Goal: Communication & Community: Answer question/provide support

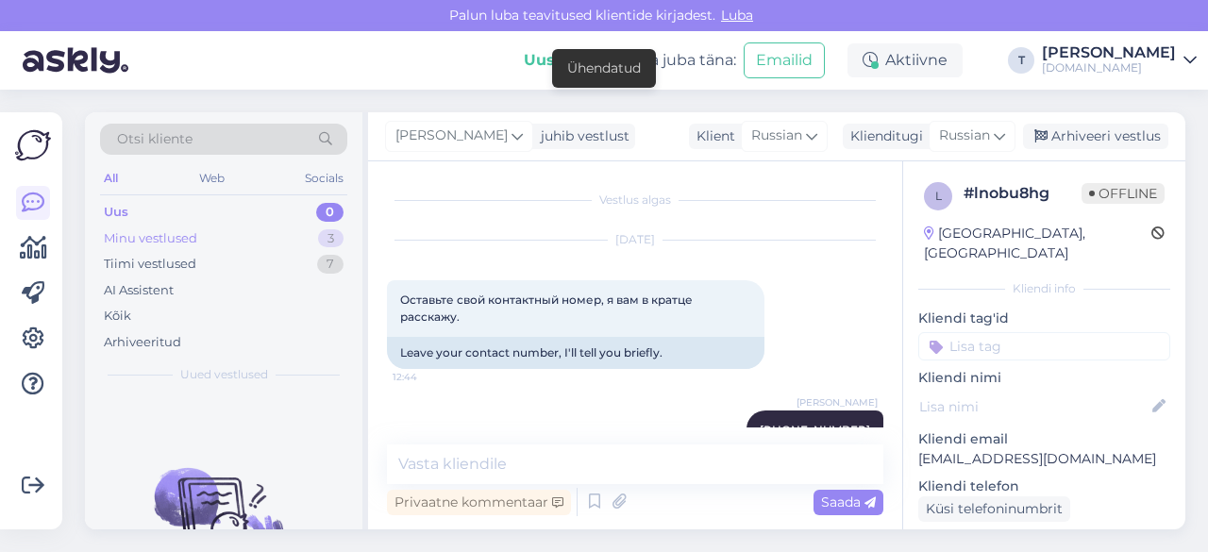
click at [229, 231] on div "Minu vestlused 3" at bounding box center [223, 239] width 247 height 26
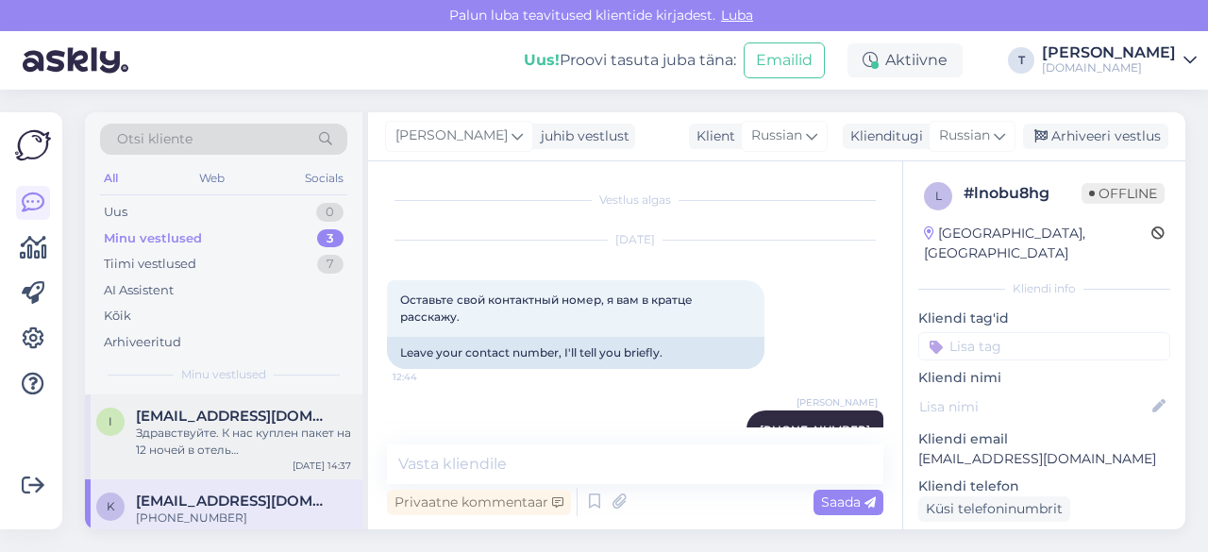
click at [199, 428] on div "Здравствуйте. К нас куплен пакет на 12 ночей в отель [GEOGRAPHIC_DATA] в [GEOGR…" at bounding box center [243, 442] width 215 height 34
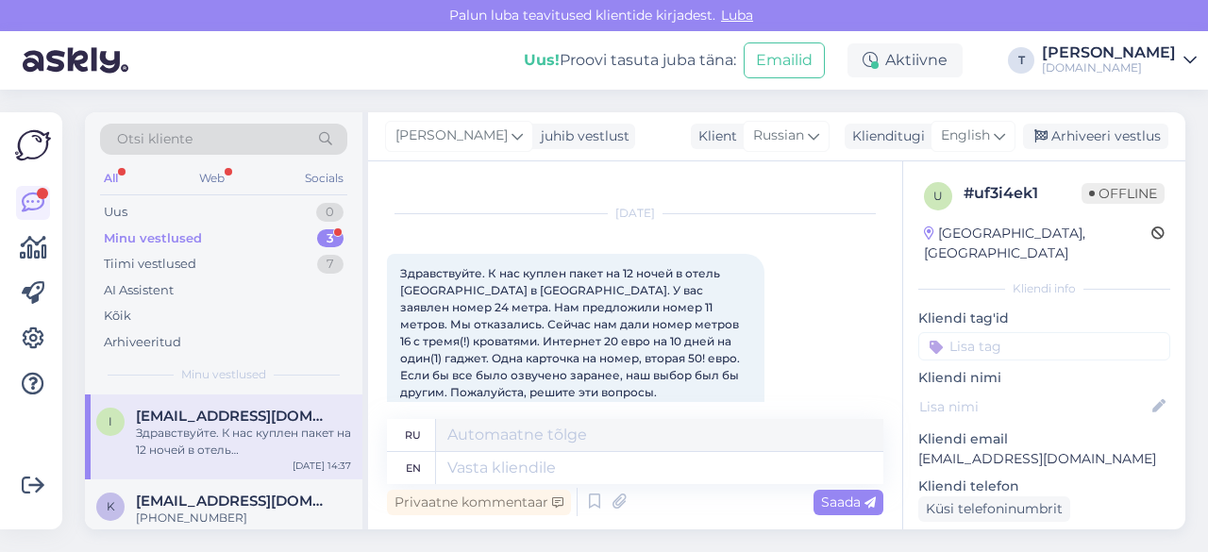
scroll to position [19, 0]
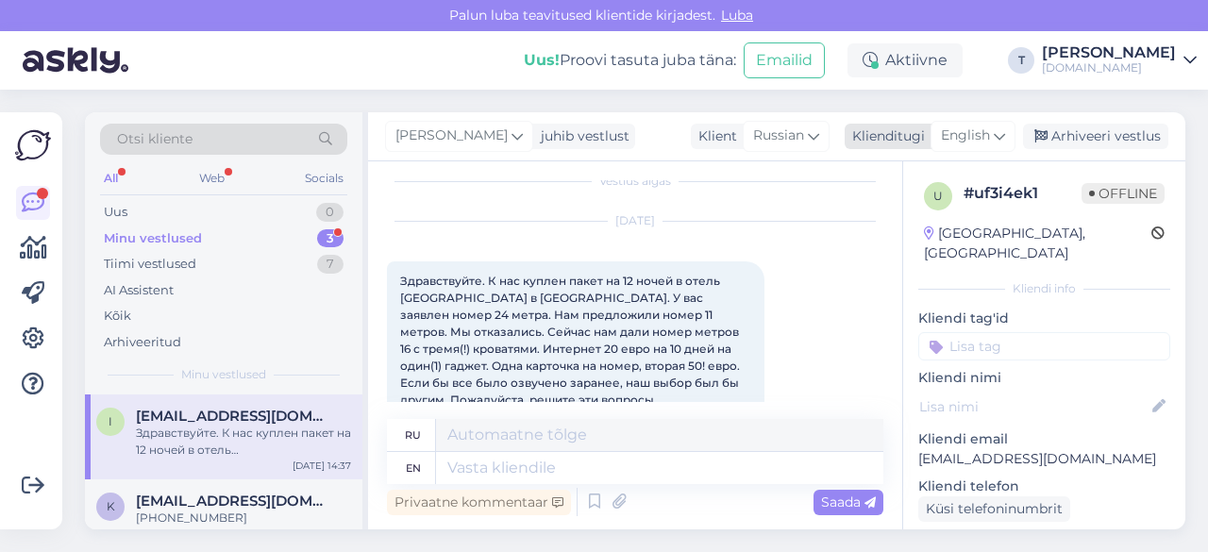
click at [912, 129] on div "Klienditugi" at bounding box center [885, 136] width 80 height 20
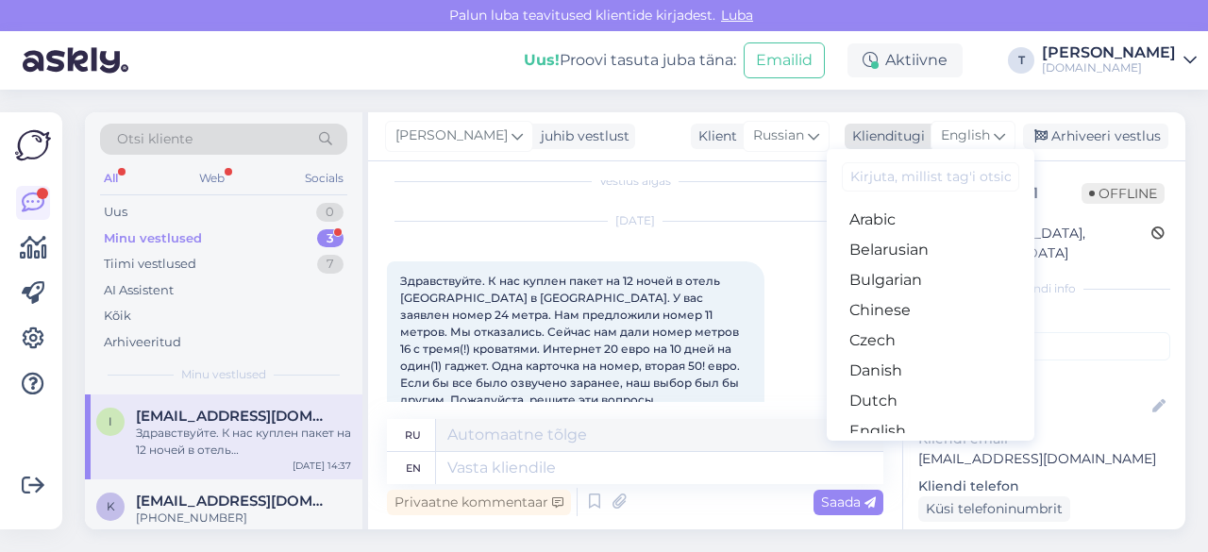
click at [963, 128] on span "English" at bounding box center [965, 136] width 49 height 21
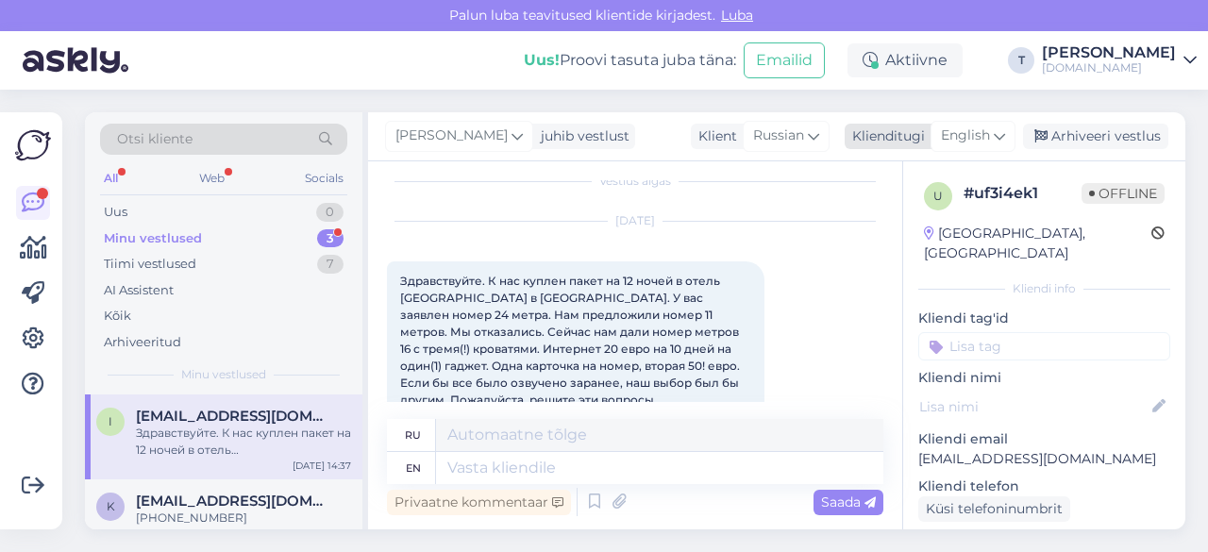
click at [959, 127] on span "English" at bounding box center [965, 136] width 49 height 21
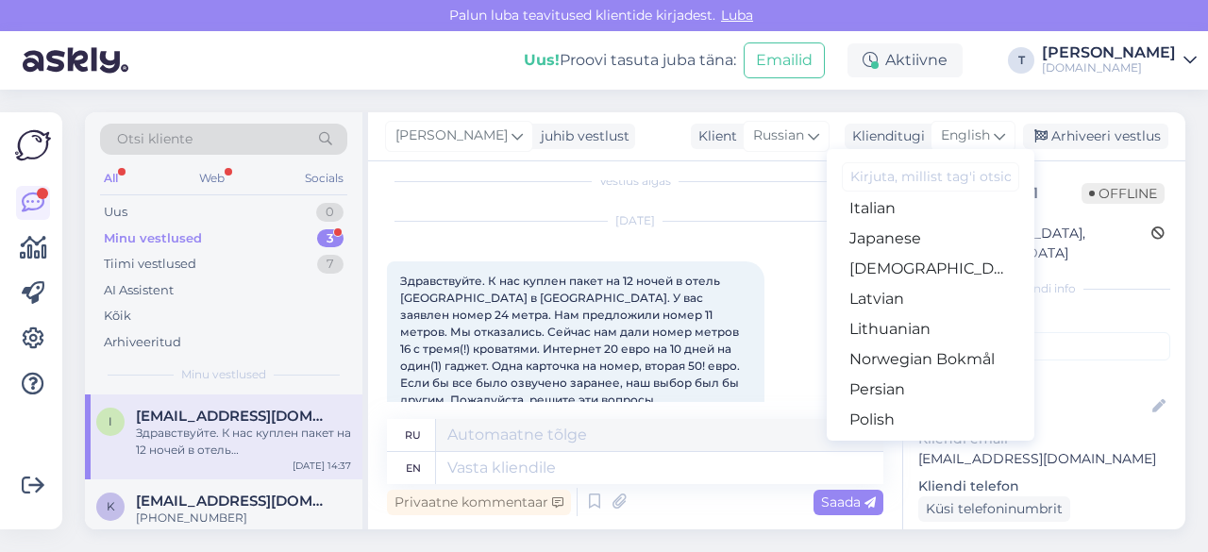
scroll to position [674, 0]
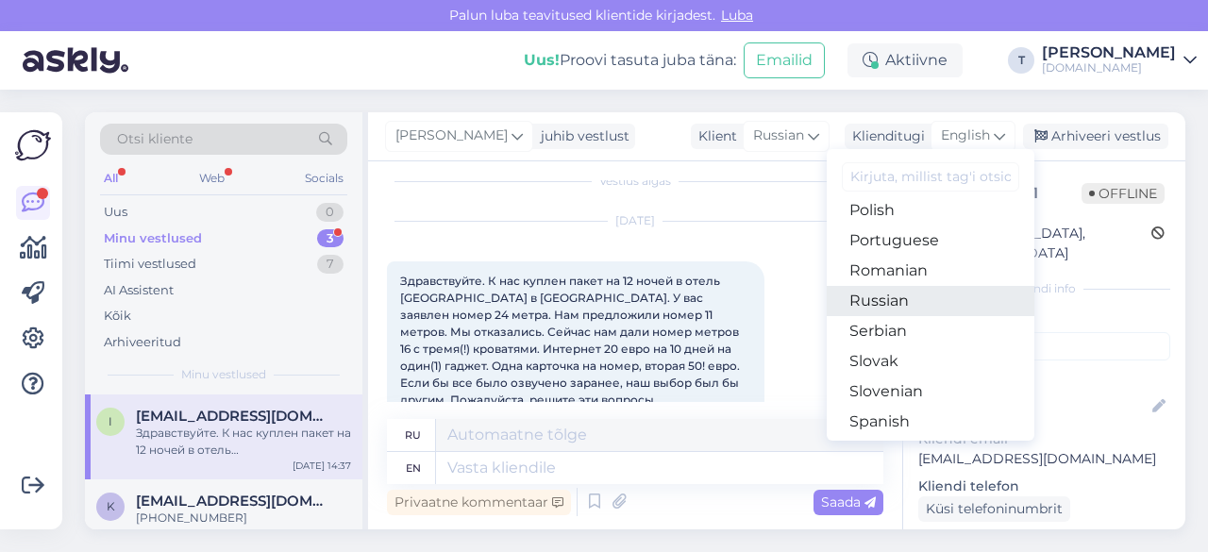
click at [910, 305] on link "Russian" at bounding box center [931, 301] width 208 height 30
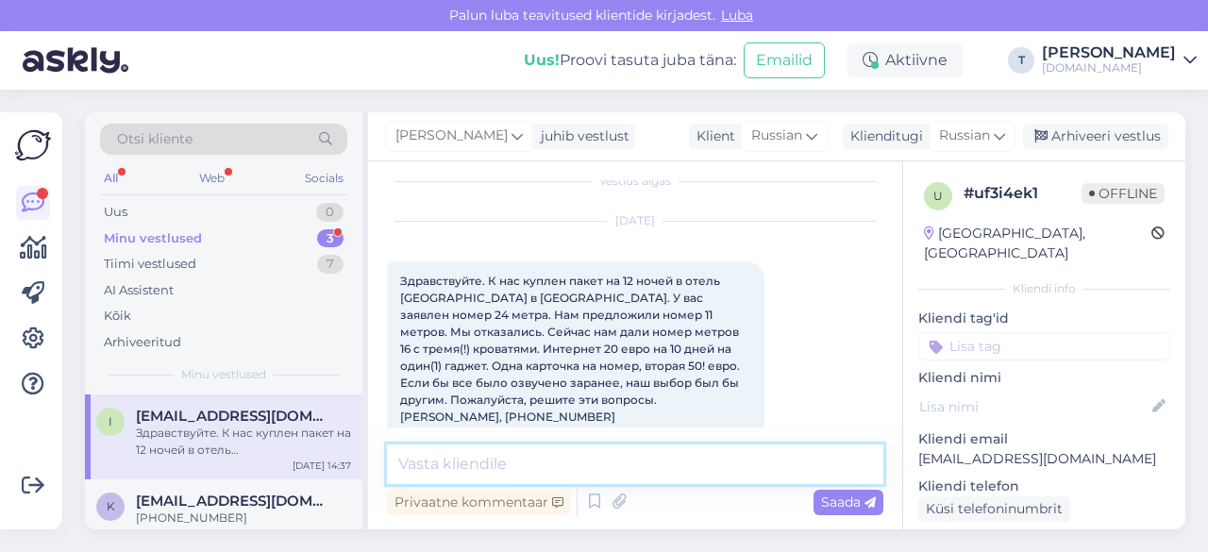
click at [643, 458] on textarea at bounding box center [635, 465] width 496 height 40
type textarea "L"
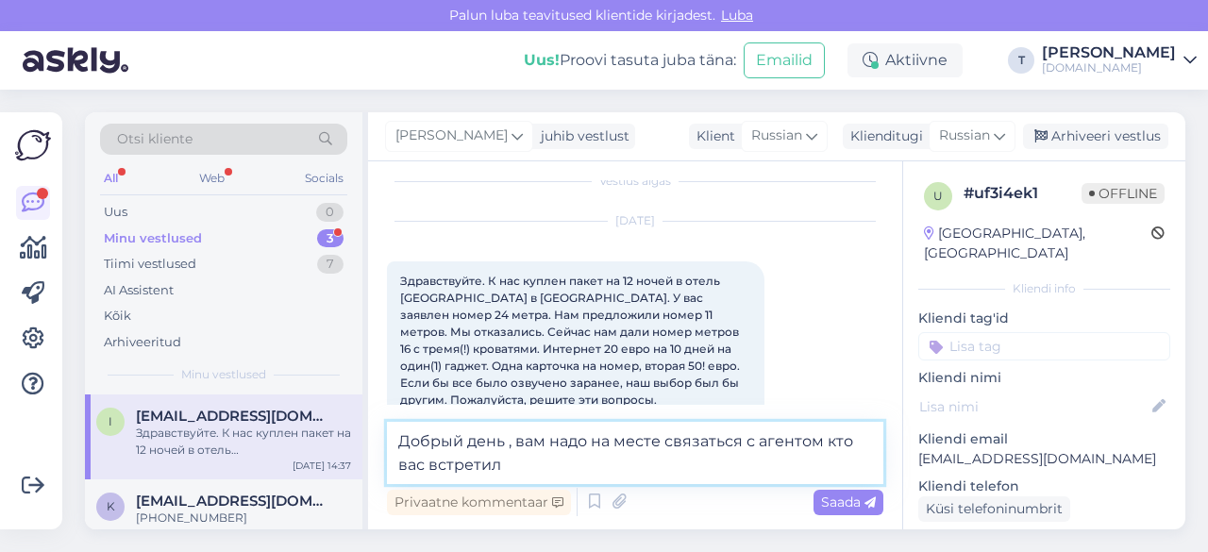
type textarea "Добрый день , вам надо на месте связаться с агентом кто вас встретил"
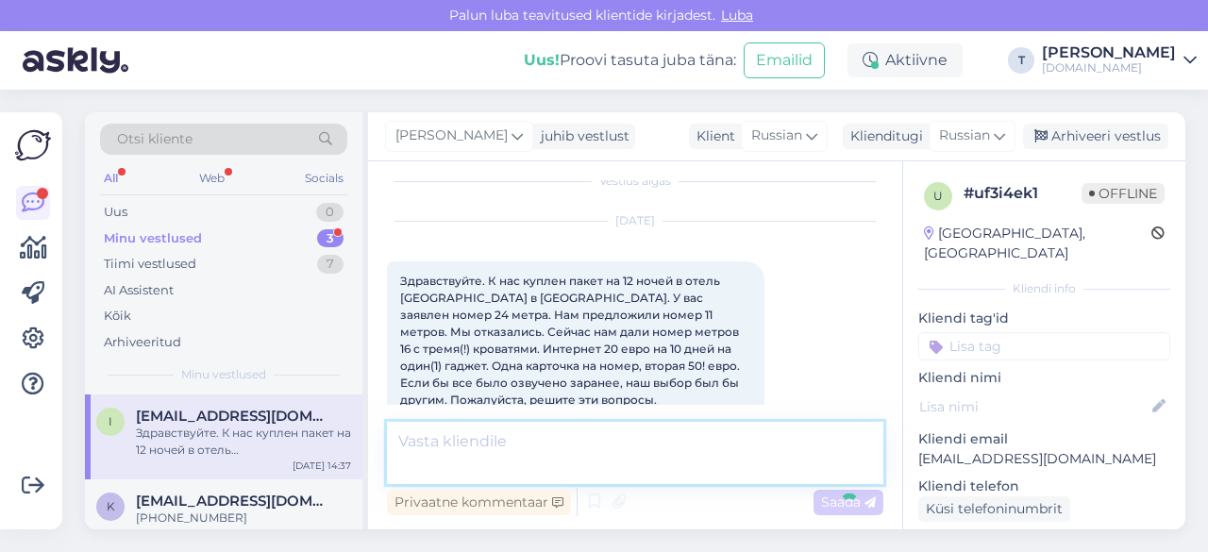
scroll to position [280, 0]
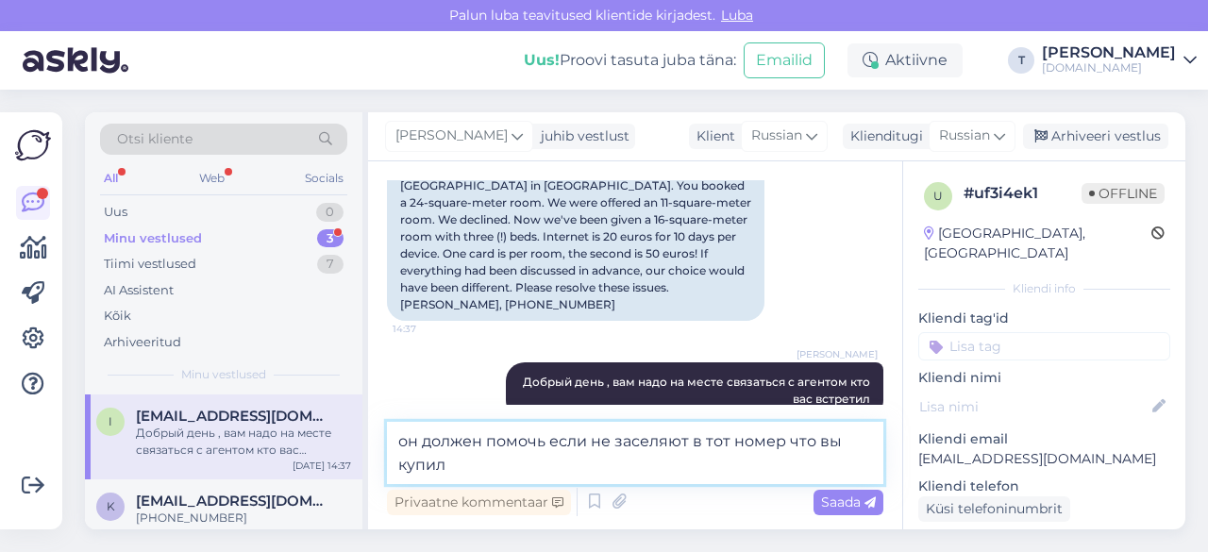
type textarea "он должен помочь если не заселяют в тот номер что вы купили"
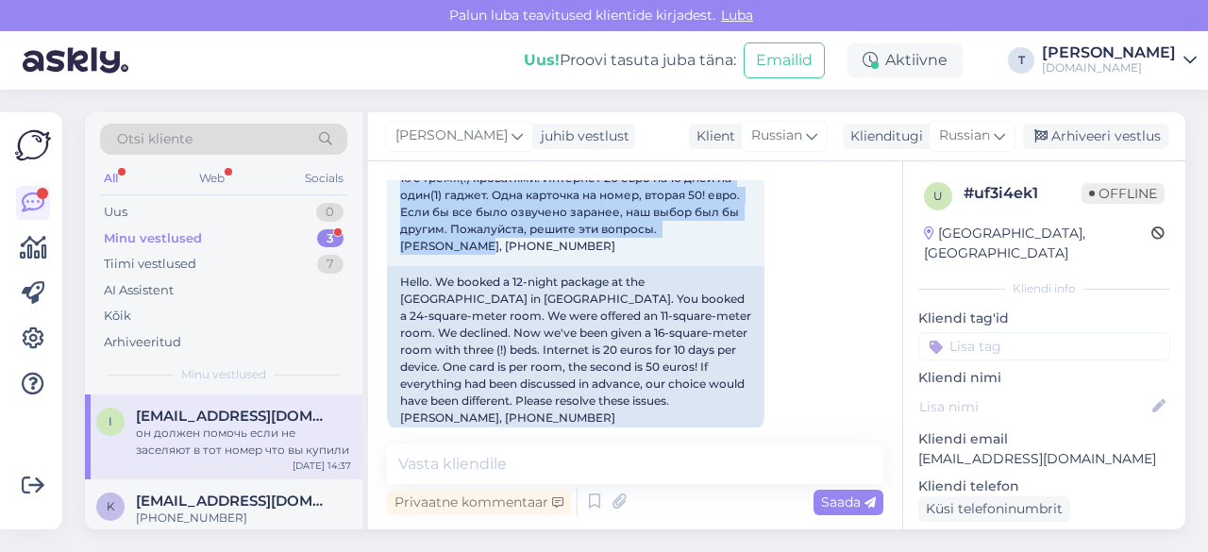
scroll to position [0, 0]
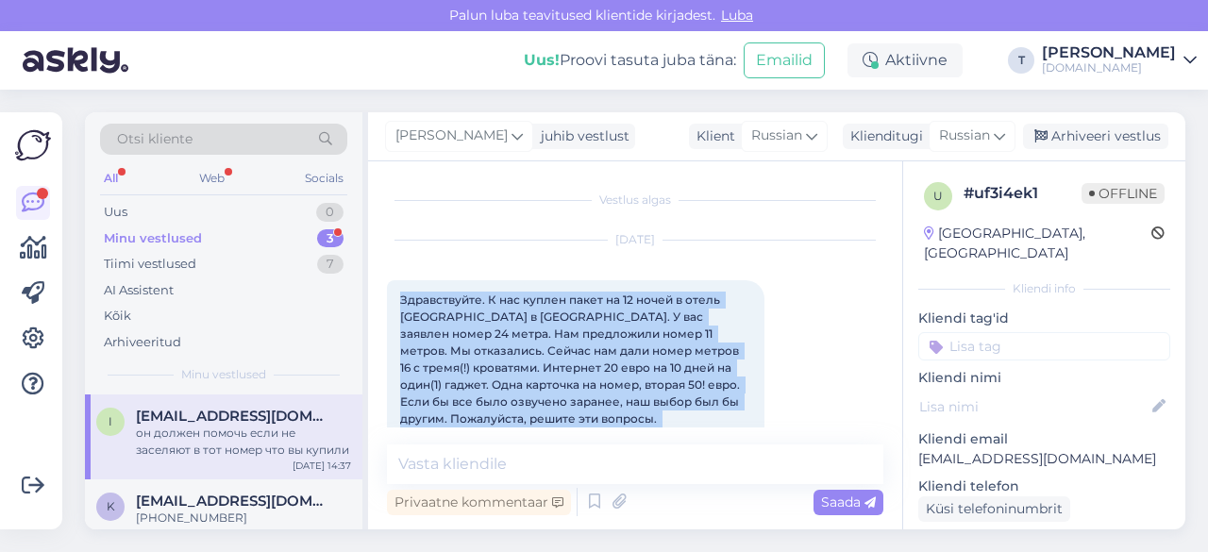
drag, startPoint x: 666, startPoint y: 227, endPoint x: 389, endPoint y: 297, distance: 286.4
click at [389, 297] on div "Здравствуйте. К нас куплен пакет на 12 ночей в отель [GEOGRAPHIC_DATA] в [GEOGR…" at bounding box center [576, 368] width 378 height 176
copy span "Здравствуйте. К нас куплен пакет на 12 ночей в отель [GEOGRAPHIC_DATA] в [GEOGR…"
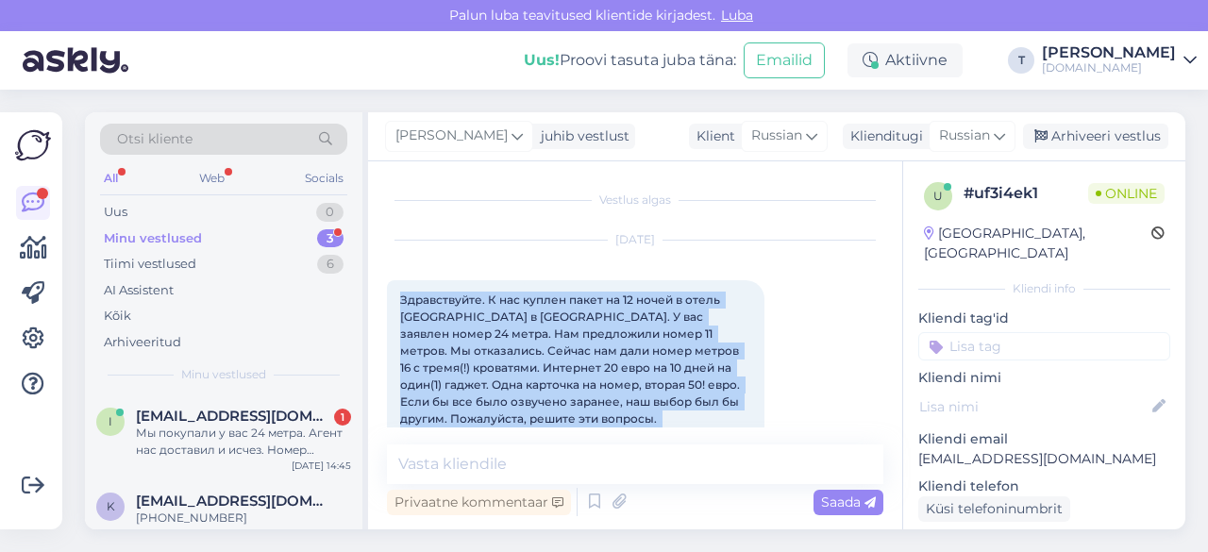
scroll to position [511, 0]
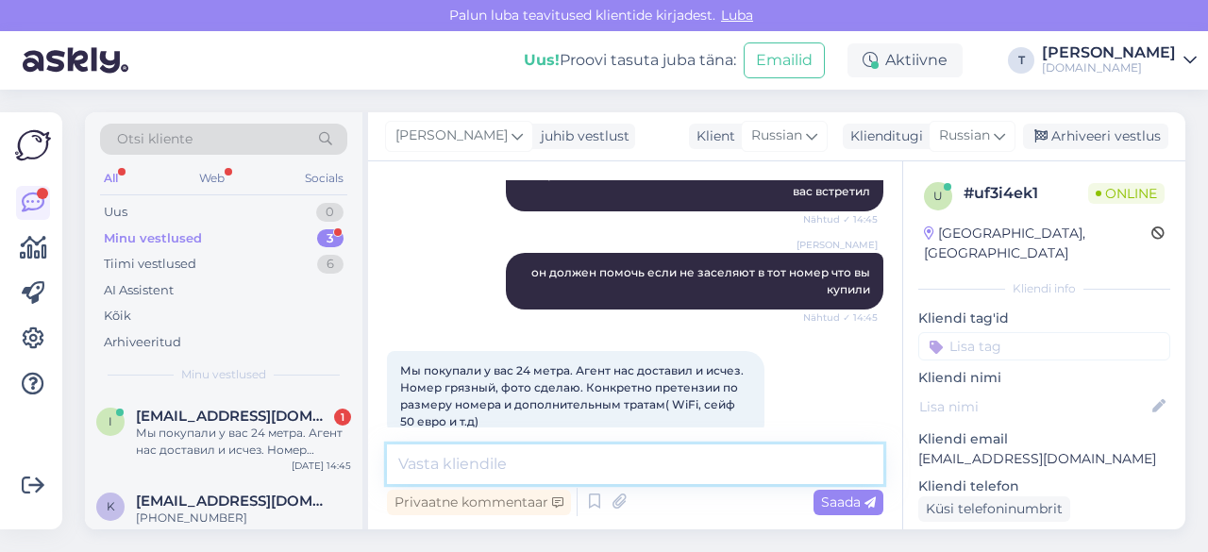
click at [575, 472] on textarea at bounding box center [635, 465] width 496 height 40
type textarea "d"
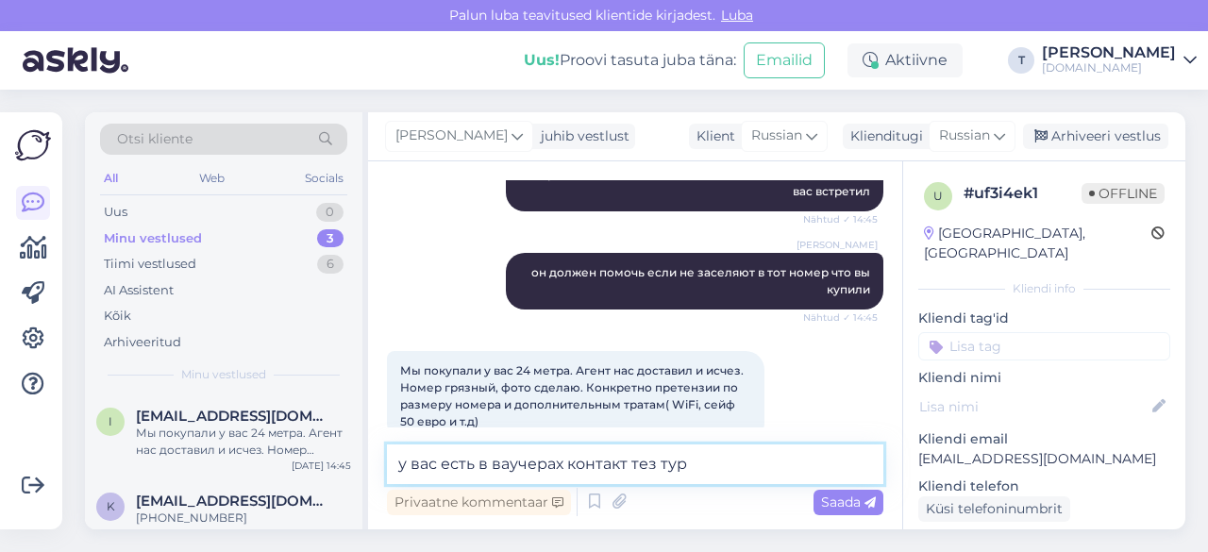
type textarea "у вас есть в ваучерах контакт тез тура"
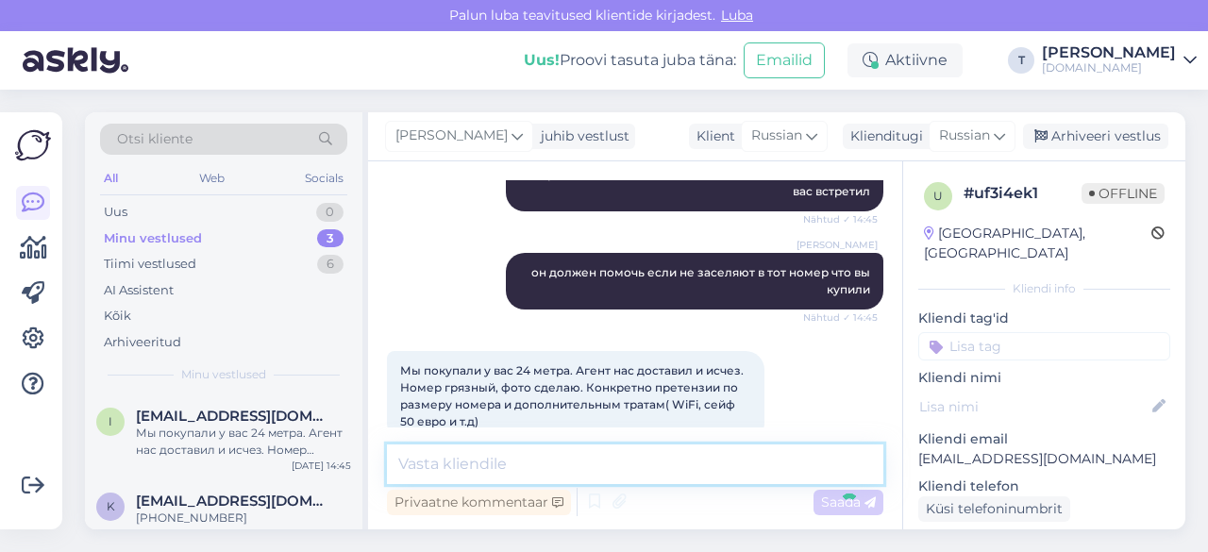
scroll to position [592, 0]
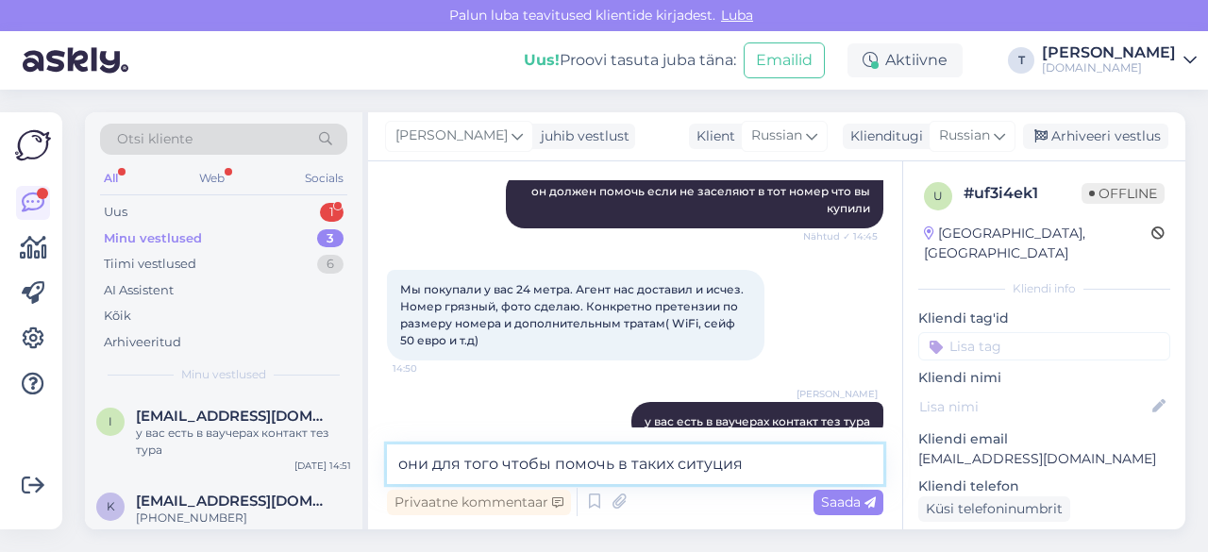
type textarea "они для того чтобы помочь в таких ситуциях"
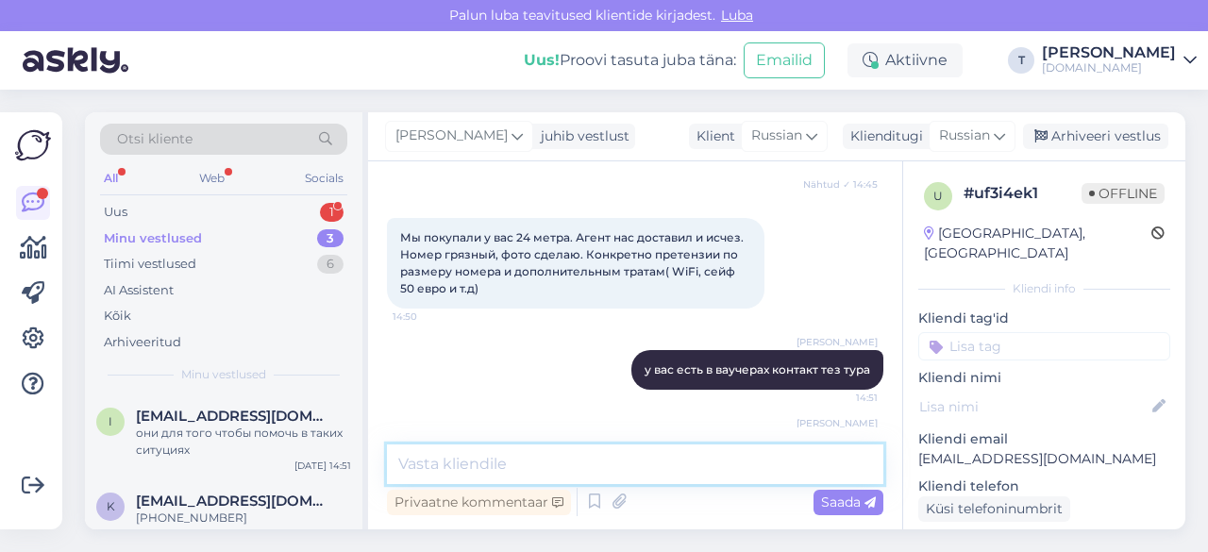
scroll to position [673, 0]
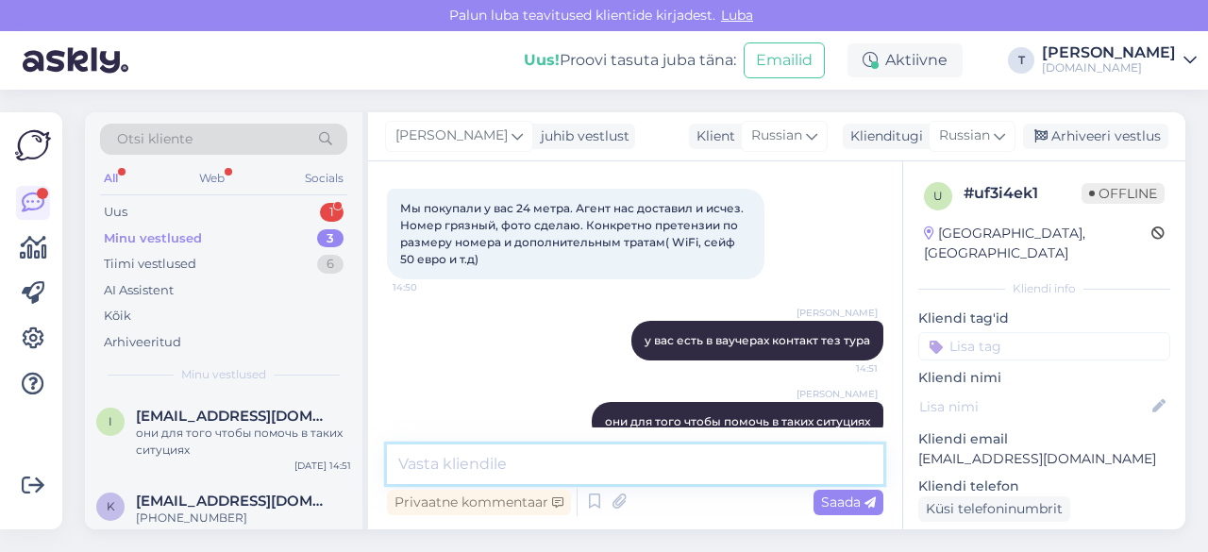
click at [579, 469] on textarea at bounding box center [635, 465] width 496 height 40
type textarea "Про номер отеля согласна что"
drag, startPoint x: 681, startPoint y: 478, endPoint x: 317, endPoint y: 450, distance: 364.4
click at [317, 450] on div "Otsi kliente All Web Socials Uus 1 Minu vestlused 3 Tiimi vestlused 6 AI Assist…" at bounding box center [635, 320] width 1101 height 417
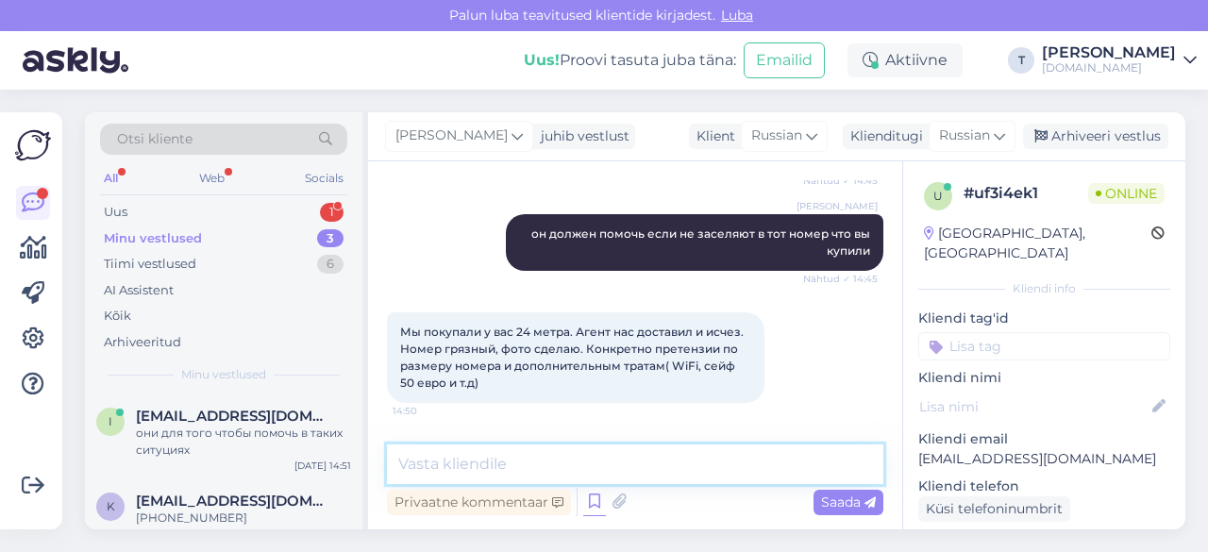
scroll to position [579, 0]
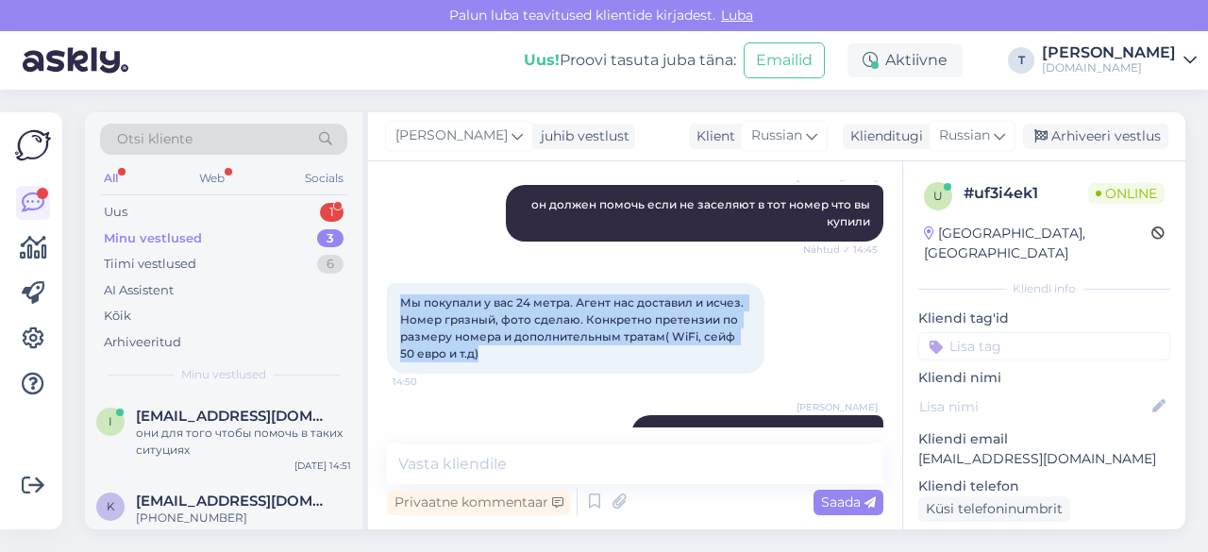
drag, startPoint x: 400, startPoint y: 268, endPoint x: 491, endPoint y: 318, distance: 103.5
click at [491, 318] on div "Мы покупали у вас 24 метра. Агент нас доставил и исчез. Номер грязный, фото сде…" at bounding box center [576, 328] width 378 height 91
copy span "Мы покупали у вас 24 метра. Агент нас доставил и исчез. Номер грязный, фото сде…"
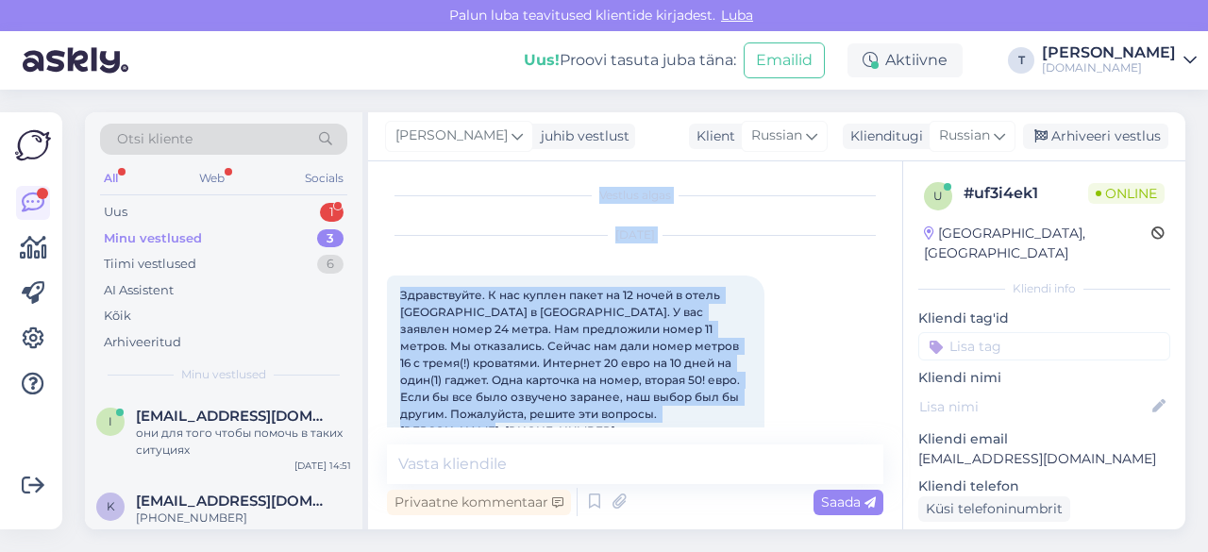
scroll to position [0, 0]
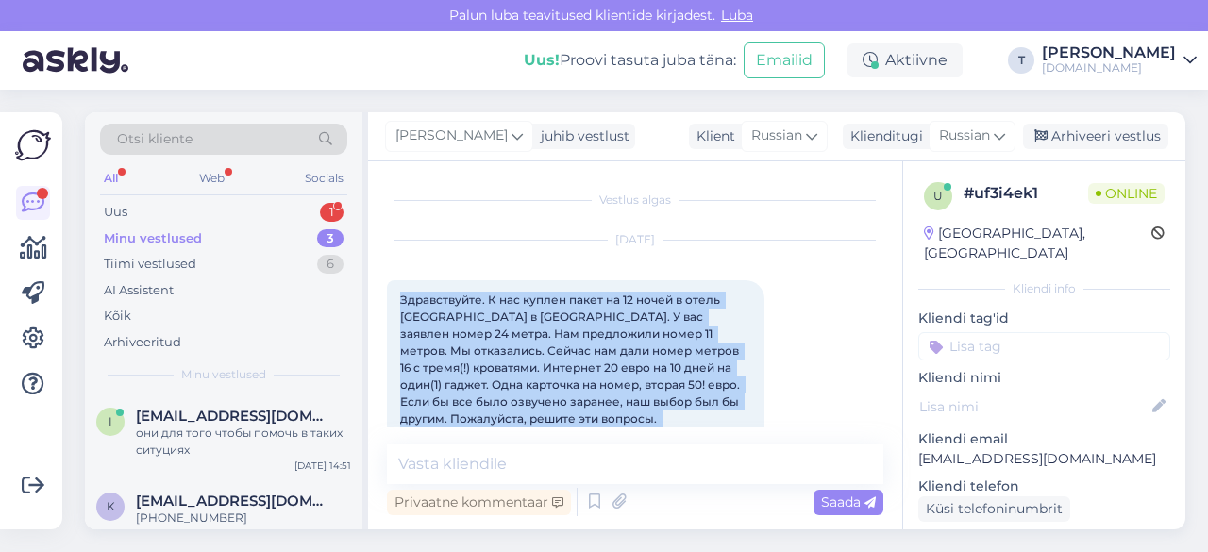
drag, startPoint x: 670, startPoint y: 311, endPoint x: 370, endPoint y: 286, distance: 301.2
click at [370, 286] on div "Vestlus algas [DATE] Здравствуйте. К нас куплен пакет на 12 ночей в отель [GEOG…" at bounding box center [635, 345] width 534 height 368
copy span "Здравствуйте. К нас куплен пакет на 12 ночей в отель [GEOGRAPHIC_DATA] в [GEOGR…"
click at [269, 207] on div "Uus 1" at bounding box center [223, 212] width 247 height 26
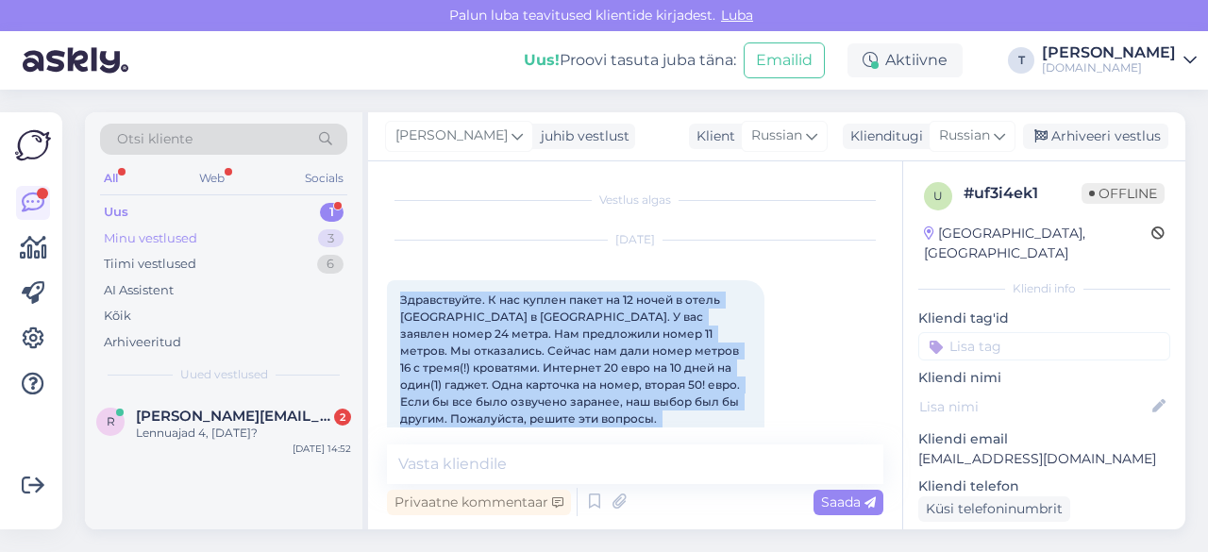
click at [255, 237] on div "Minu vestlused 3" at bounding box center [223, 239] width 247 height 26
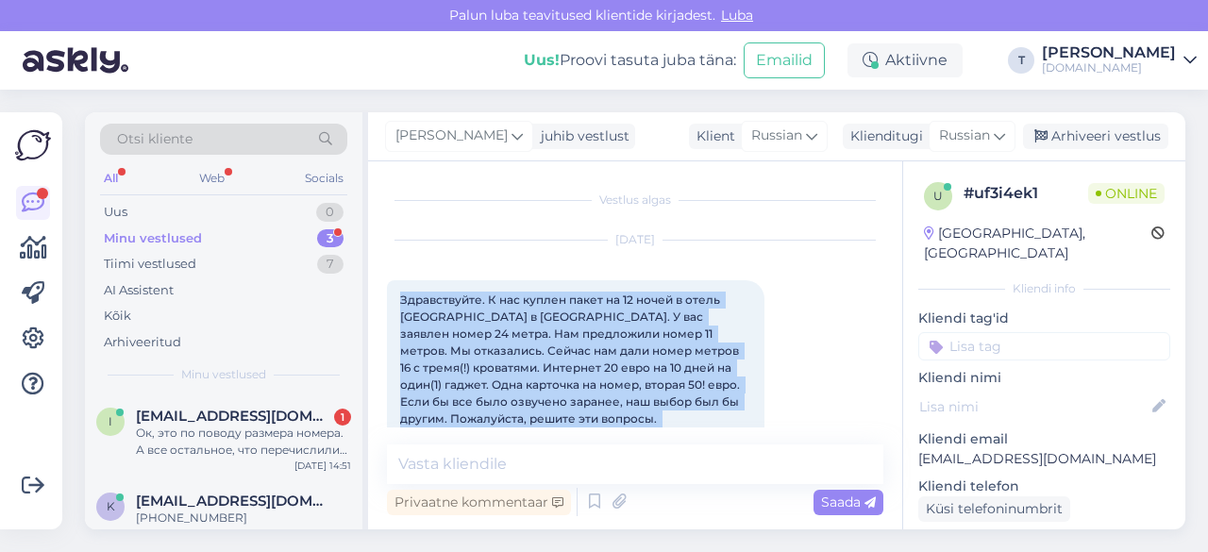
scroll to position [771, 0]
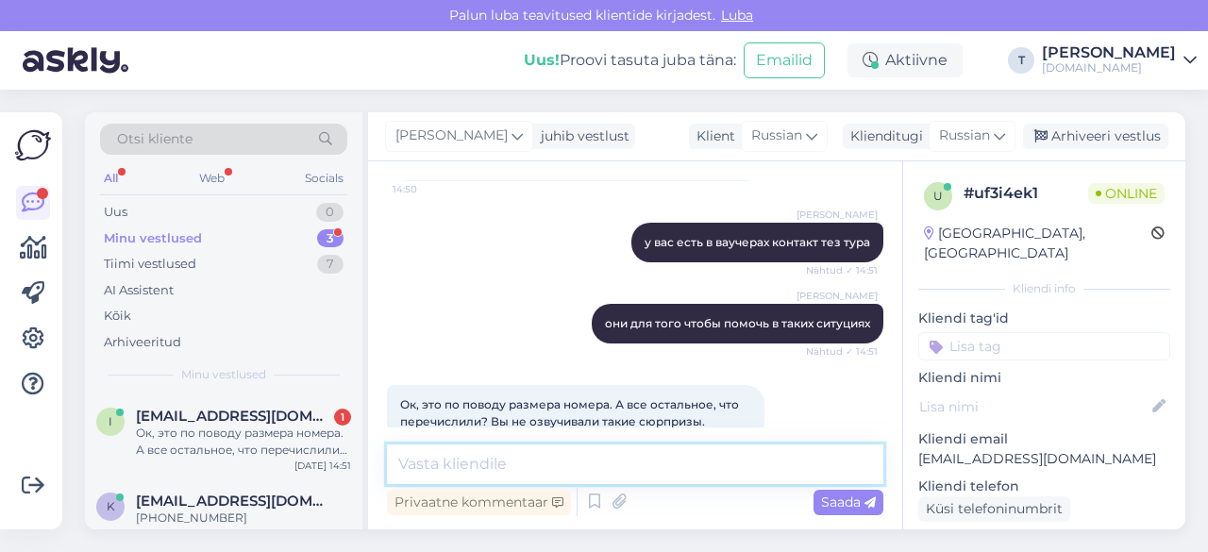
click at [551, 463] on textarea at bounding box center [635, 465] width 496 height 40
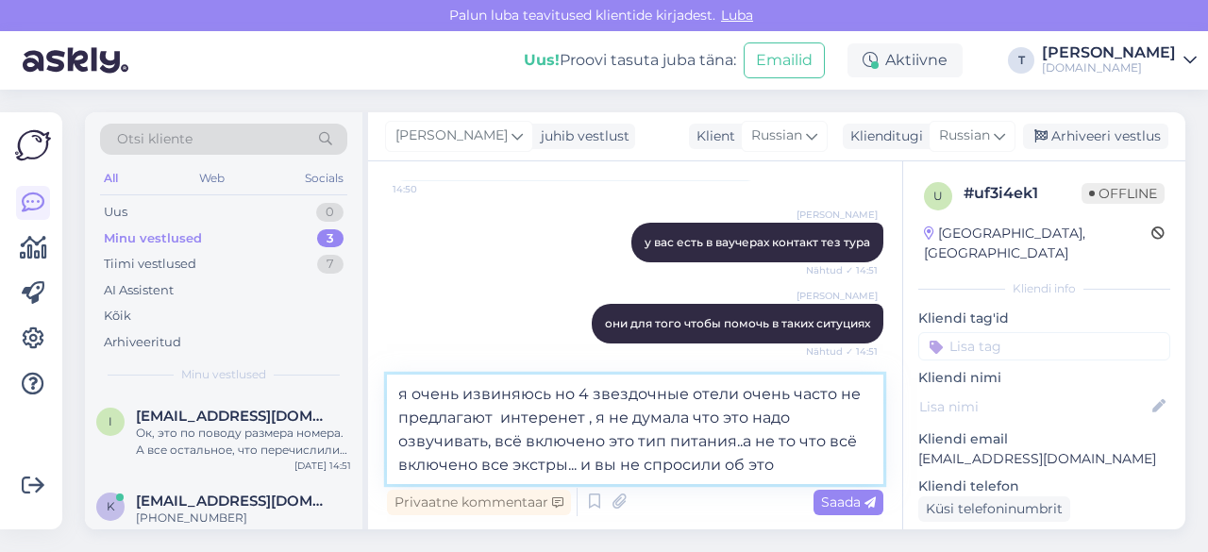
type textarea "я очень извиняюсь но 4 звездочные отели очень часто не предлагают интеренет , я…"
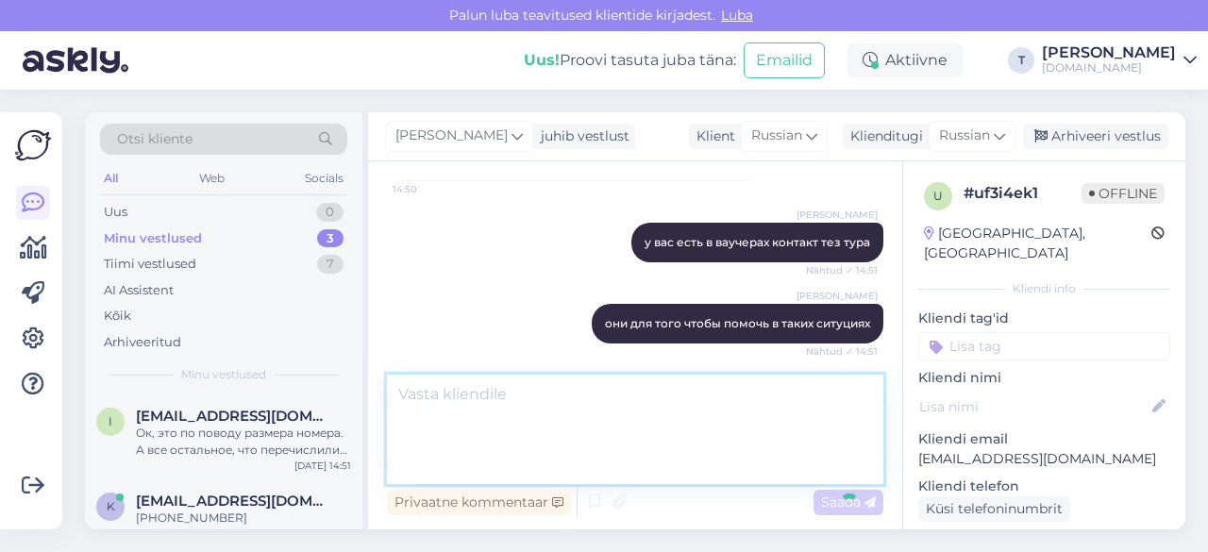
scroll to position [903, 0]
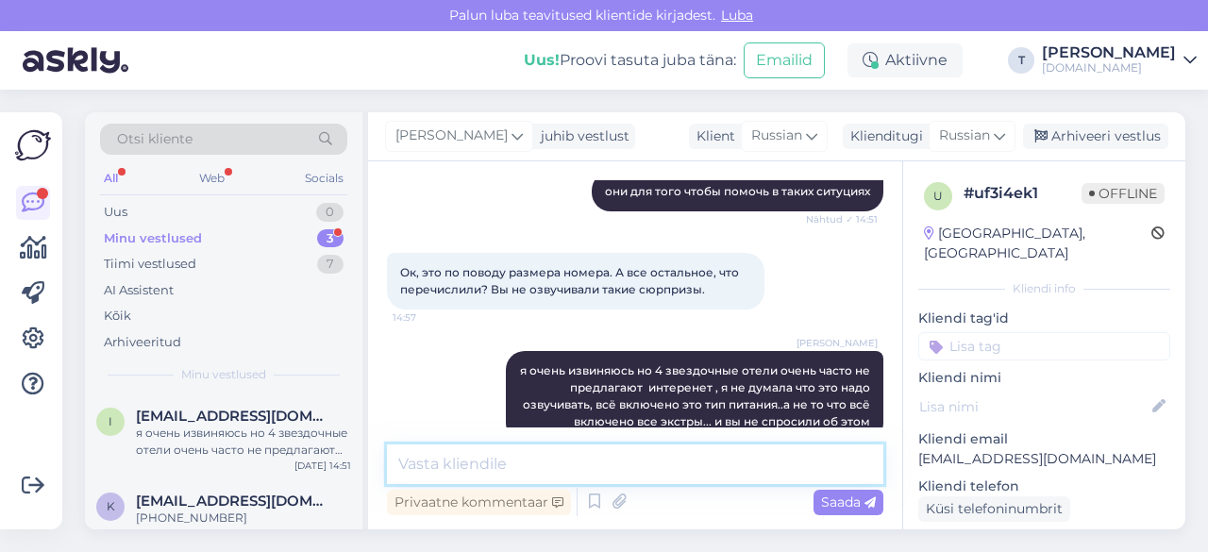
click at [581, 463] on textarea at bounding box center [635, 465] width 496 height 40
click at [580, 463] on textarea at bounding box center [635, 465] width 496 height 40
click at [600, 465] on textarea at bounding box center [635, 465] width 496 height 40
type textarea "e"
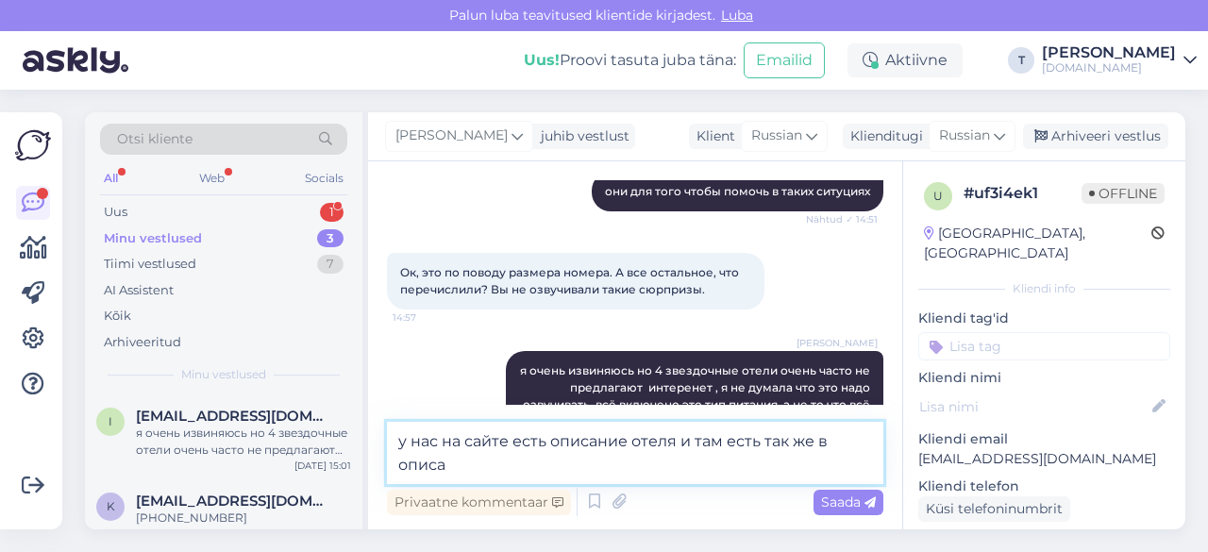
scroll to position [926, 0]
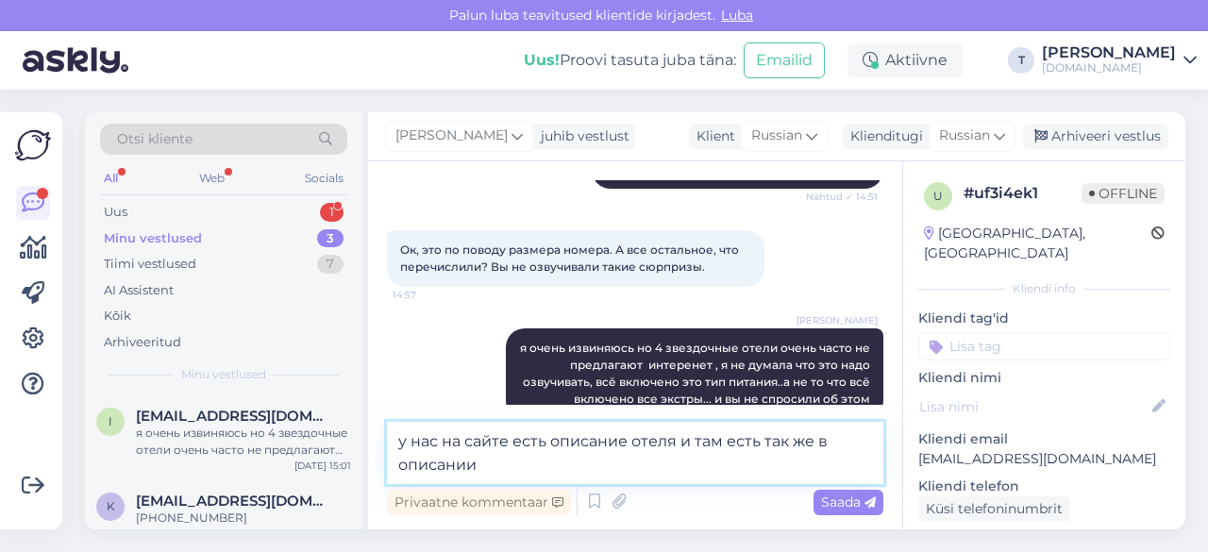
paste textarea "Интернет: Wi-Fi, платно"
type textarea "у нас на сайте есть описание отеля и там есть так же в описании Интернет: Wi-Fi…"
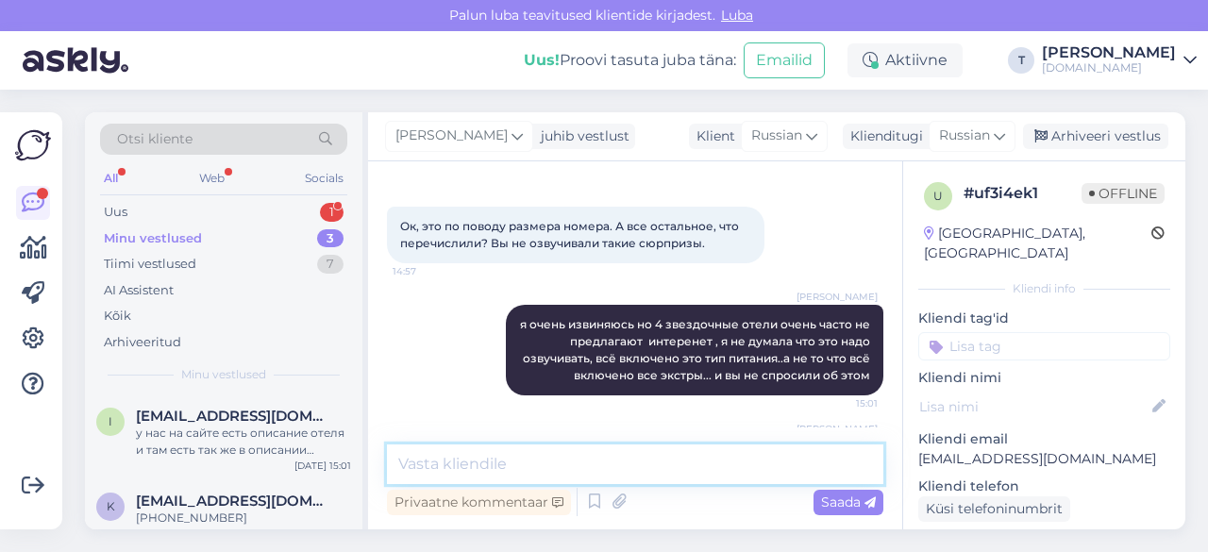
scroll to position [1001, 0]
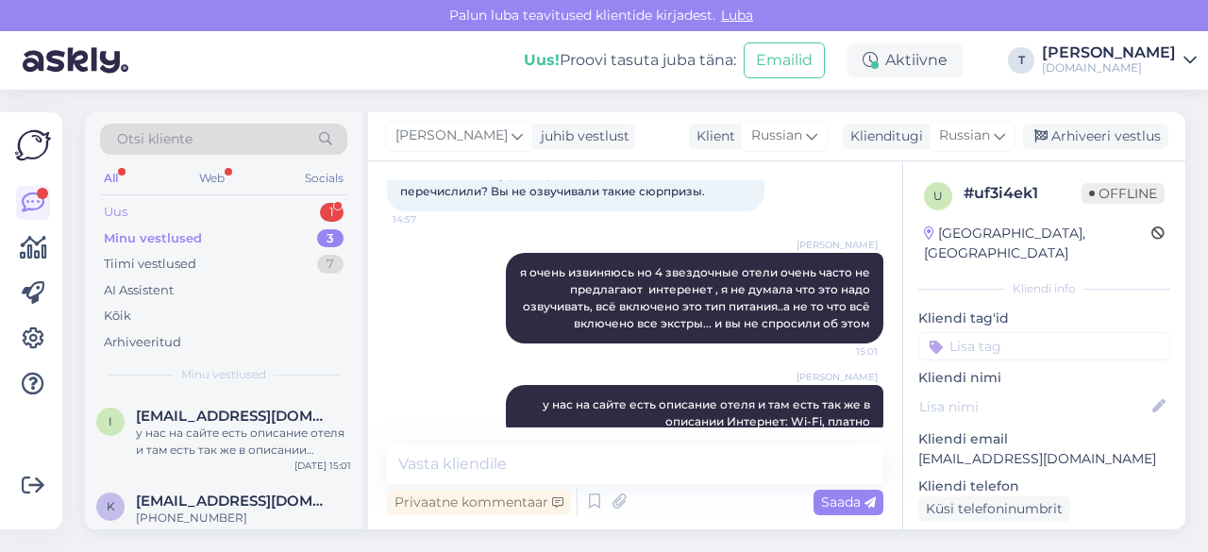
click at [291, 207] on div "Uus 1" at bounding box center [223, 212] width 247 height 26
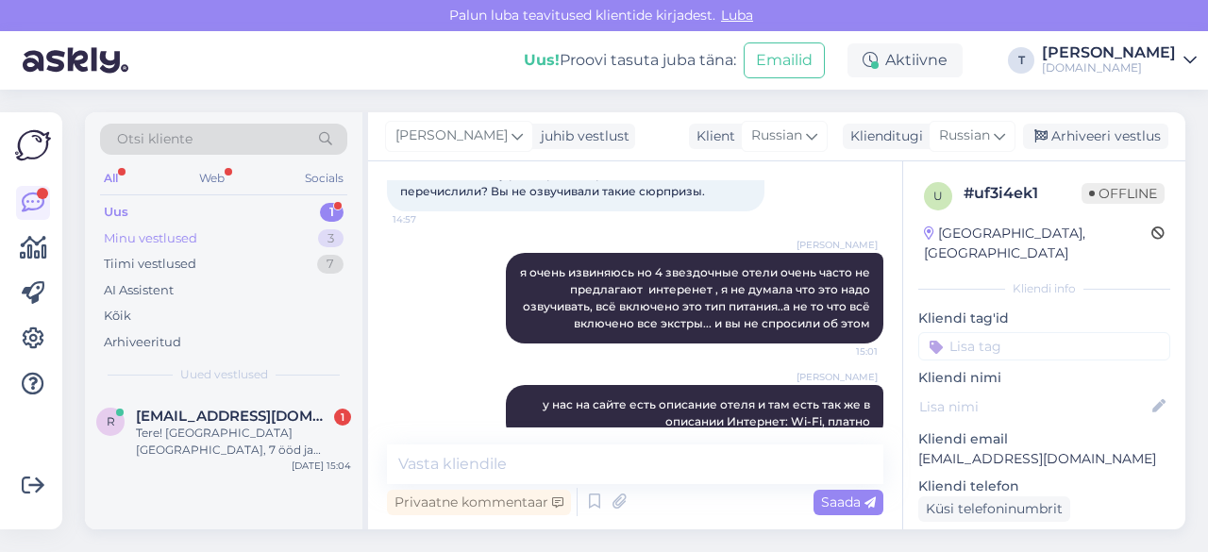
click at [283, 234] on div "Minu vestlused 3" at bounding box center [223, 239] width 247 height 26
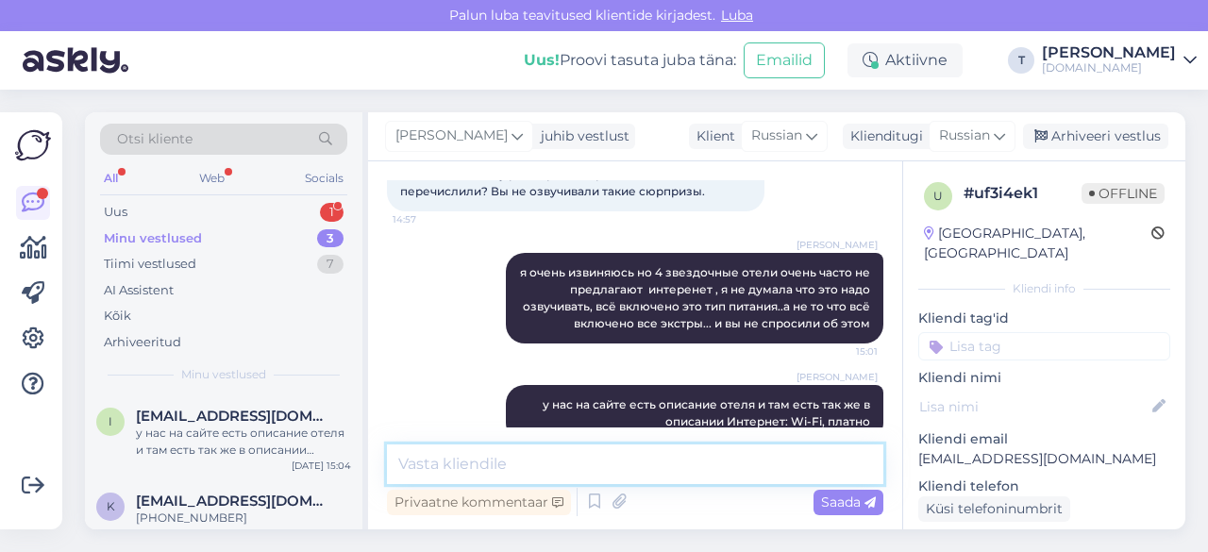
click at [570, 471] on textarea at bounding box center [635, 465] width 496 height 40
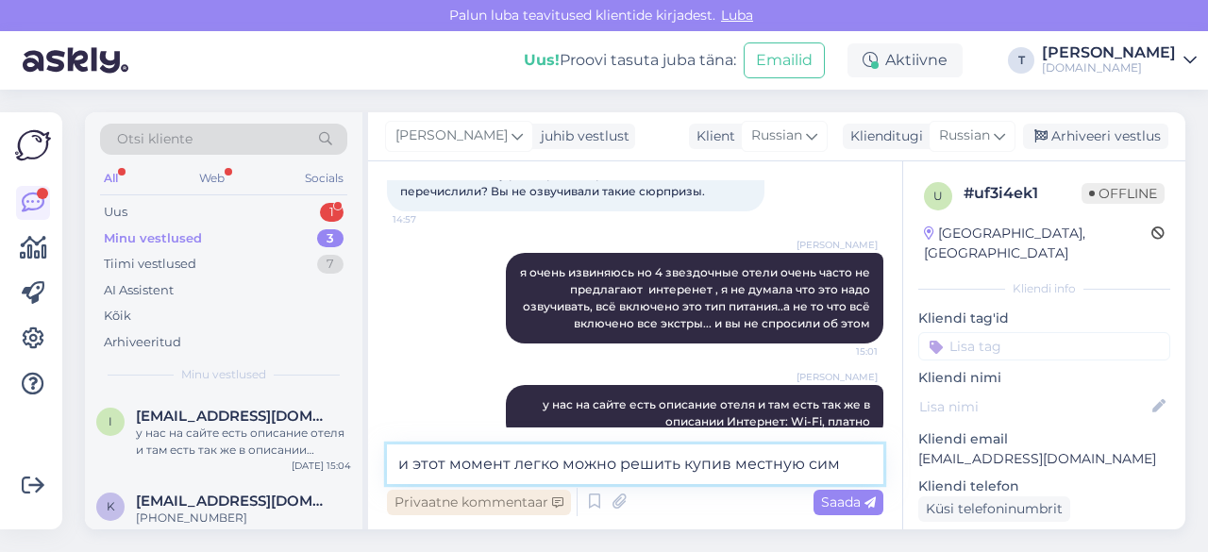
scroll to position [1024, 0]
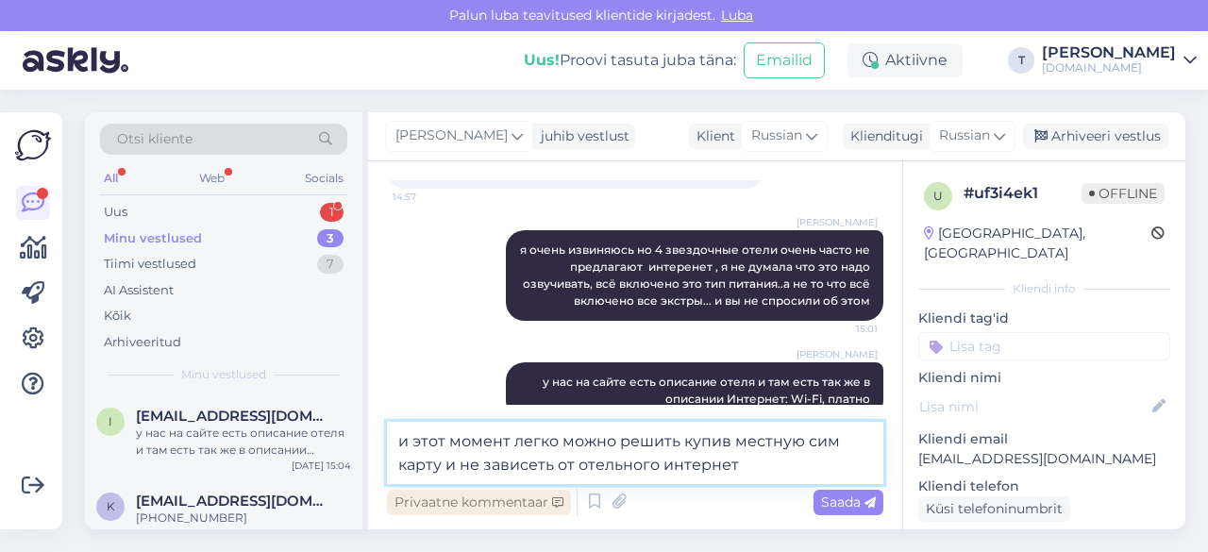
type textarea "и этот момент легко можно решить купив местную сим карту и не зависеть от отель…"
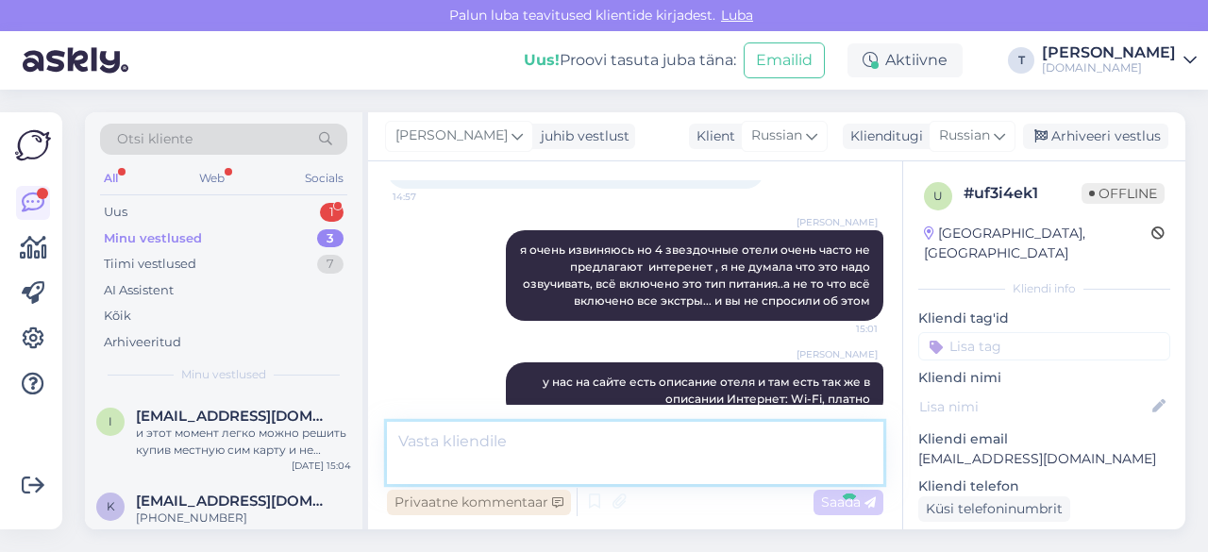
scroll to position [1100, 0]
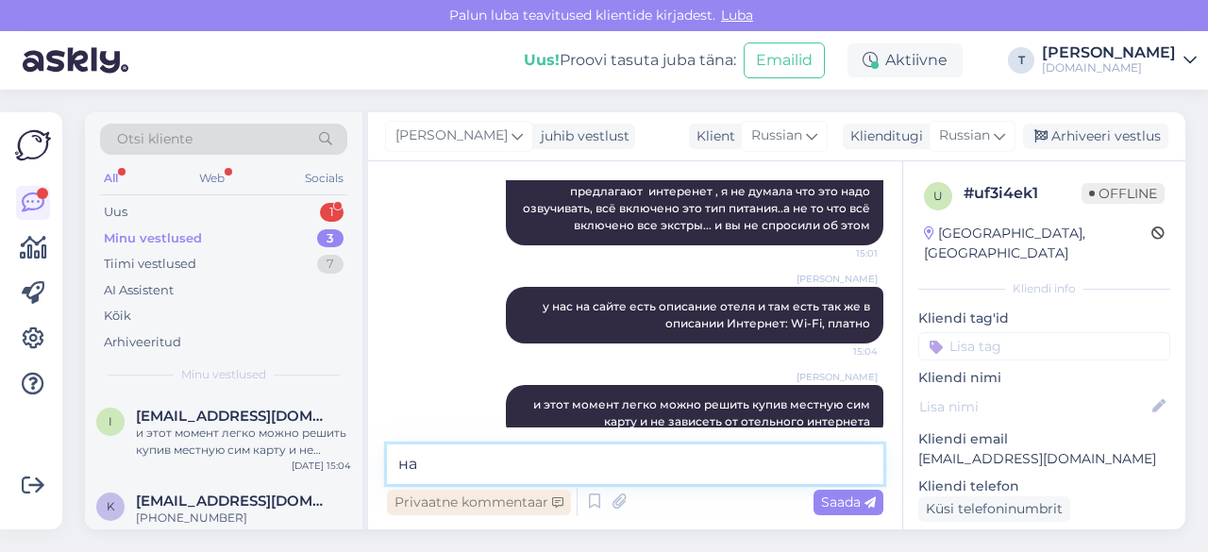
type textarea "н"
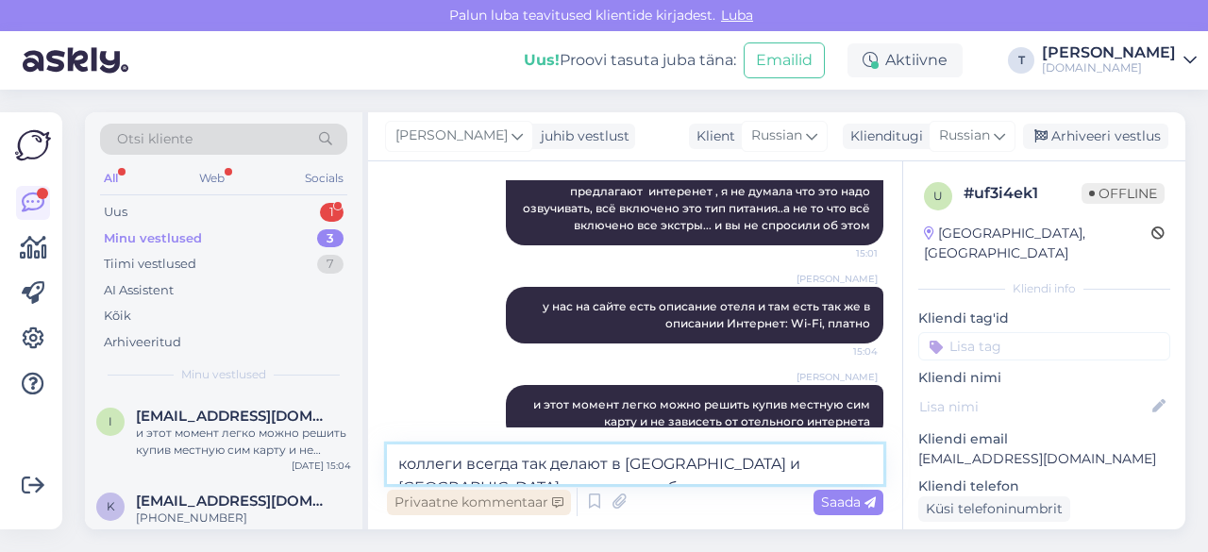
scroll to position [1122, 0]
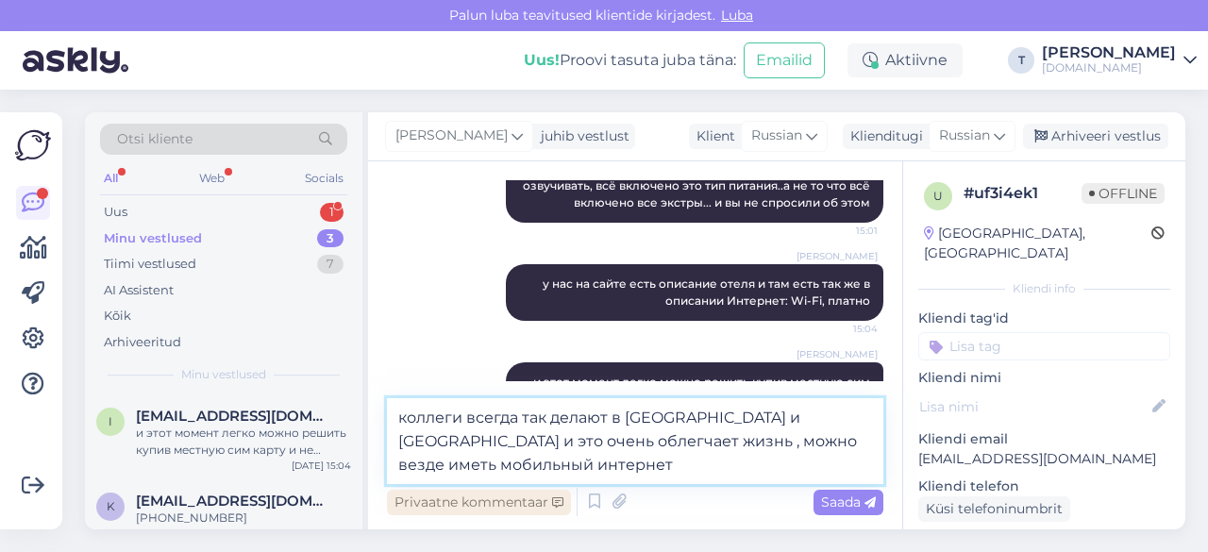
type textarea "коллеги всегда так делают в [GEOGRAPHIC_DATA] и [GEOGRAPHIC_DATA] и это очень о…"
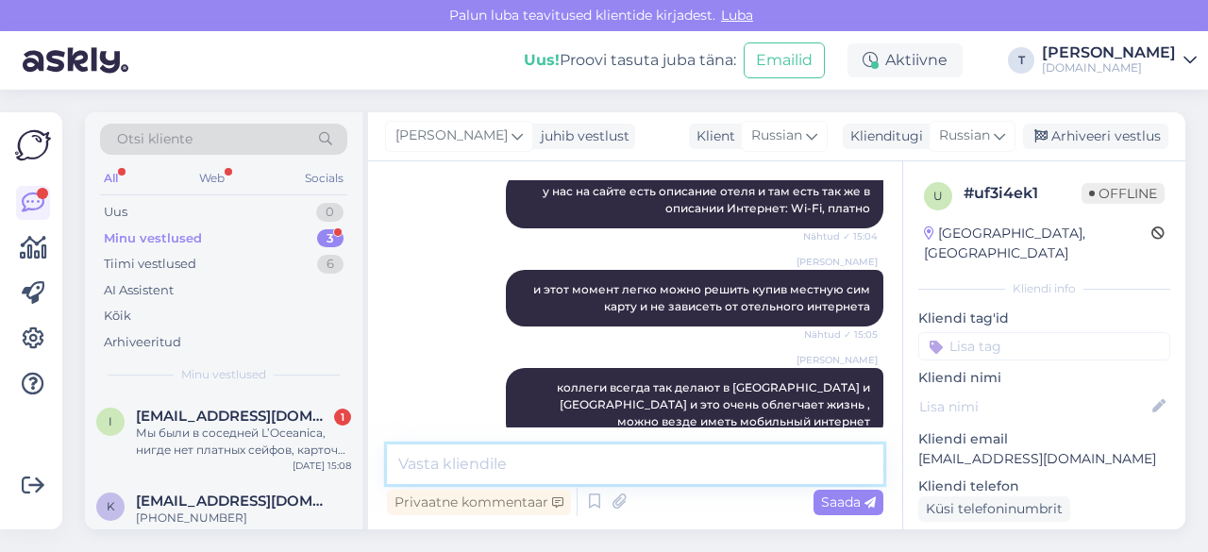
scroll to position [1313, 0]
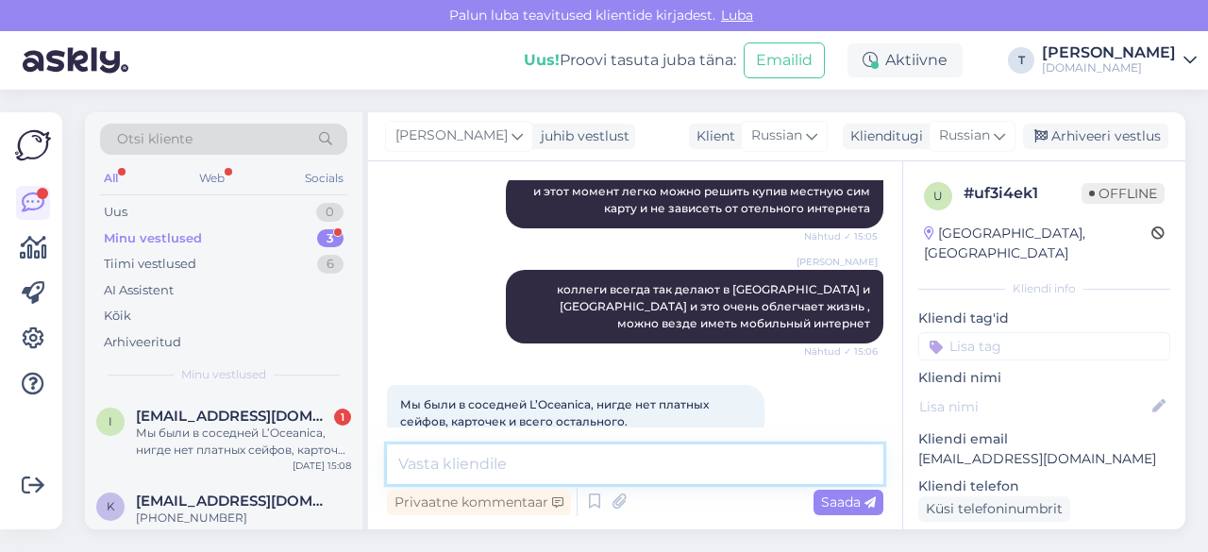
click at [584, 463] on textarea at bounding box center [635, 465] width 496 height 40
type textarea "так там 5 звезд отель"
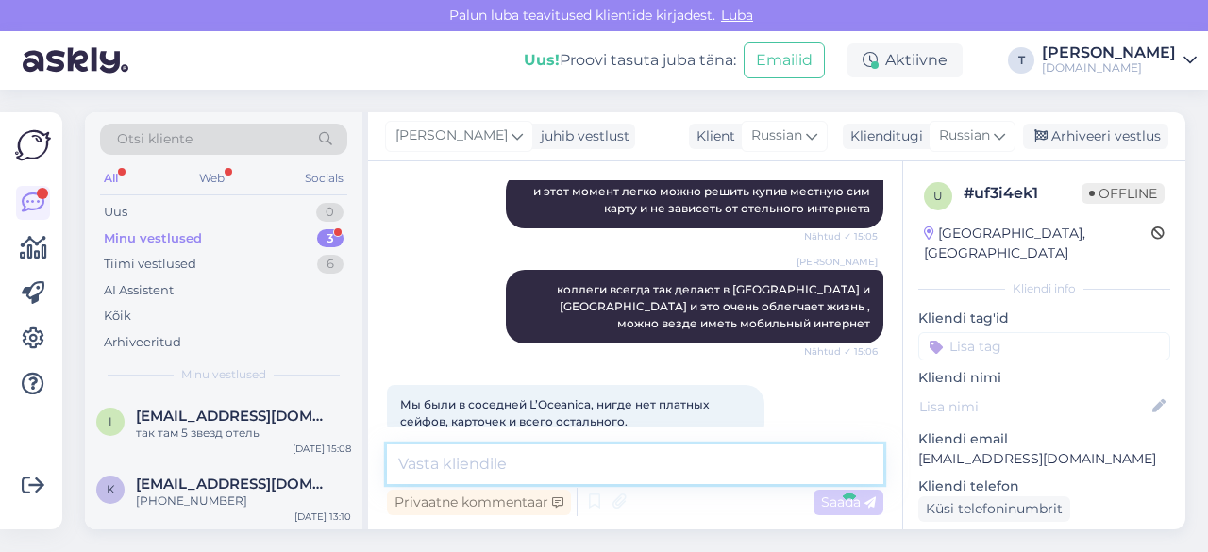
scroll to position [1394, 0]
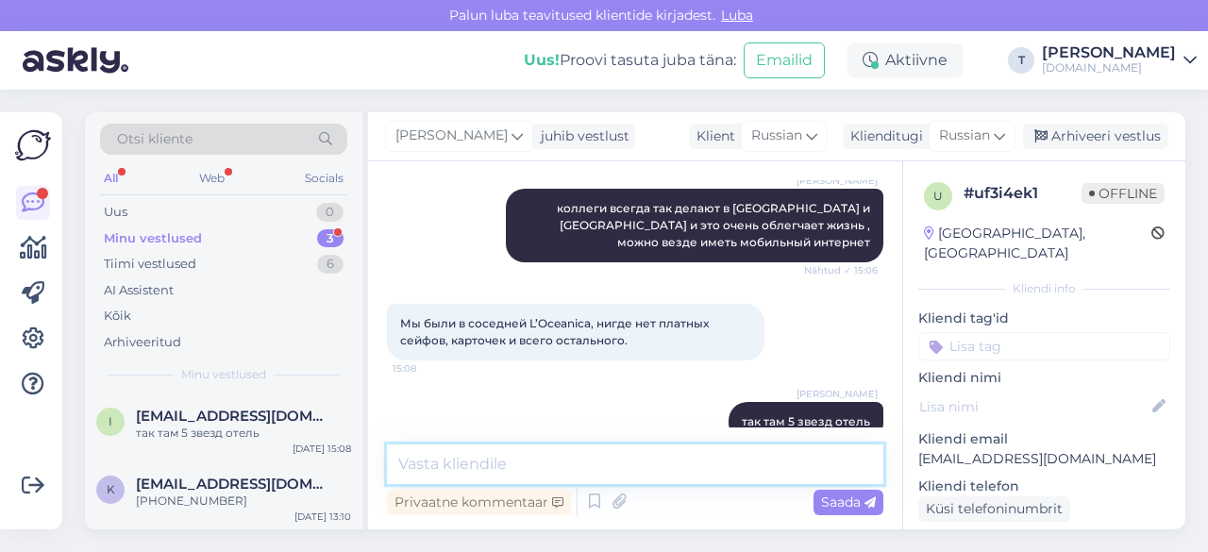
click at [583, 462] on textarea at bounding box center [635, 465] width 496 height 40
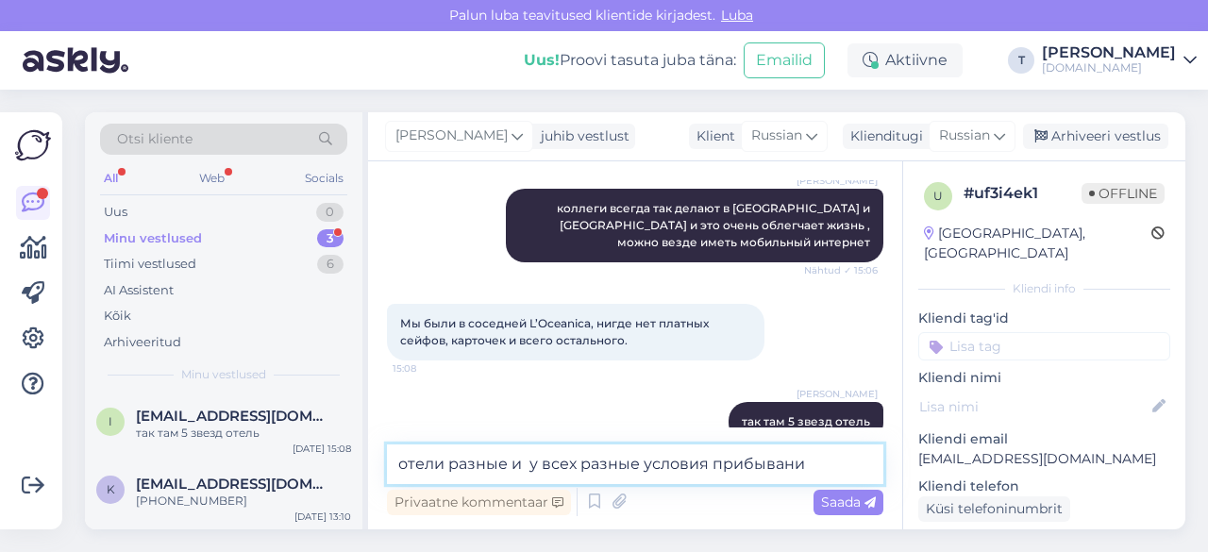
type textarea "отели разные и у всех разные условия прибывания"
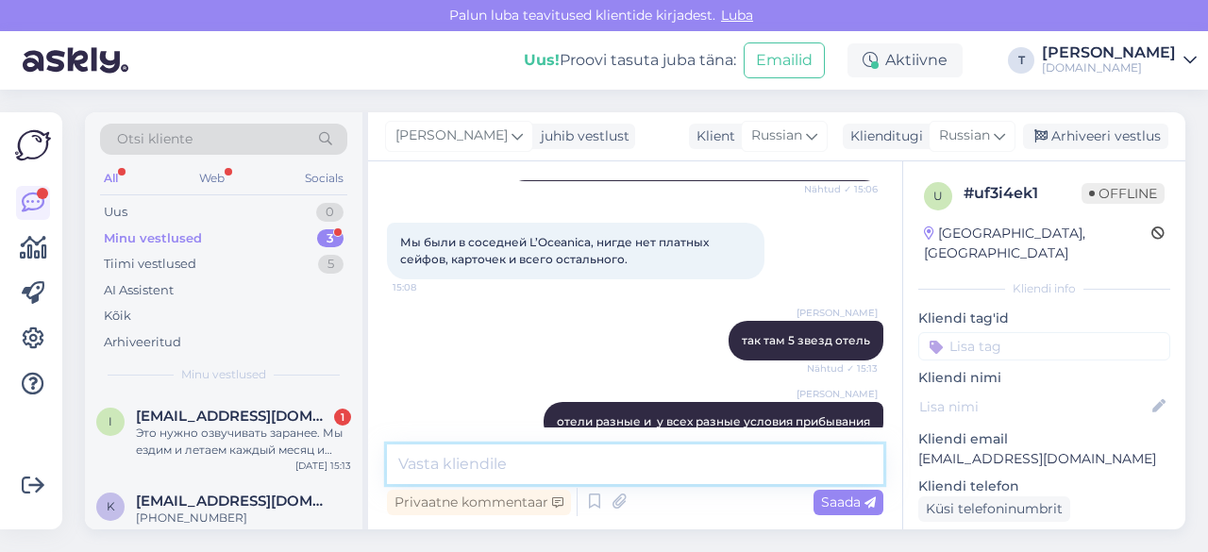
scroll to position [1590, 0]
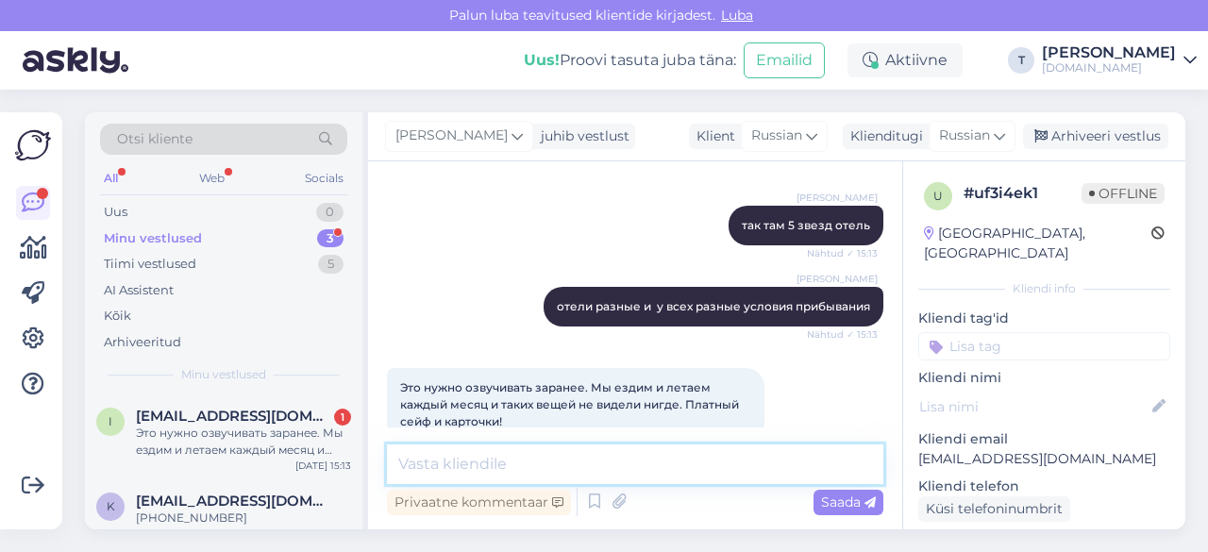
click at [546, 459] on textarea at bounding box center [635, 465] width 496 height 40
type textarea "E"
type textarea "D"
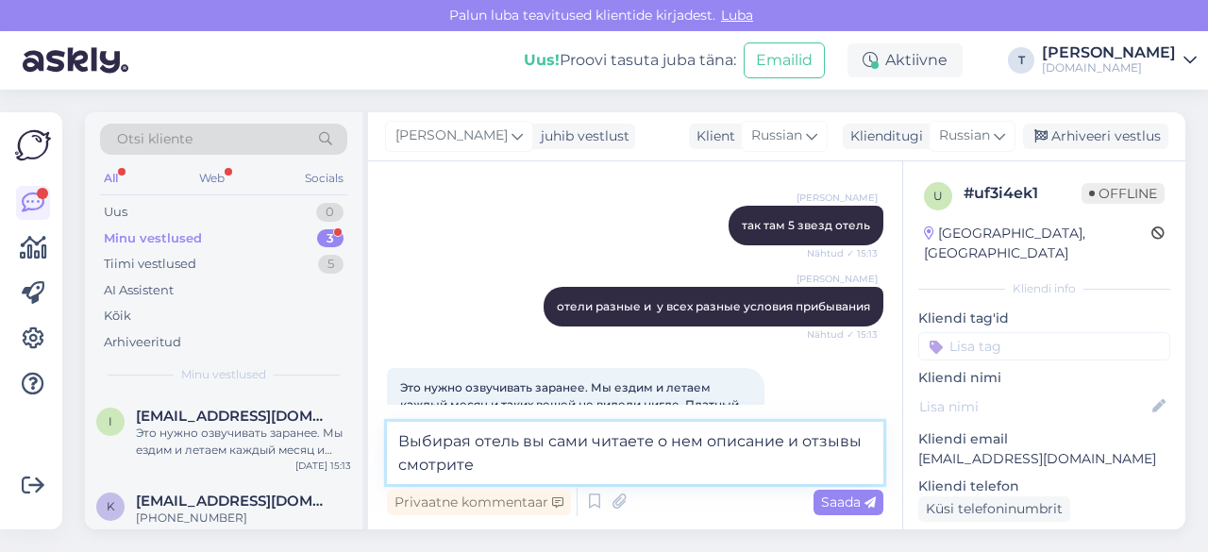
type textarea "Выбирая отель вы сами читаете о нем описание и отзывы смотрите"
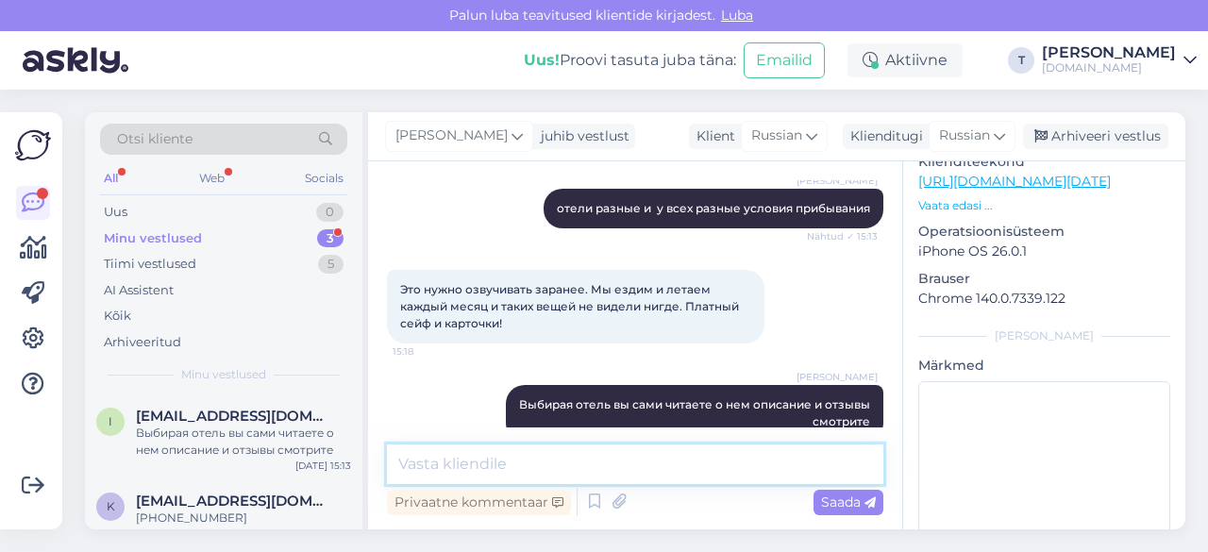
scroll to position [189, 0]
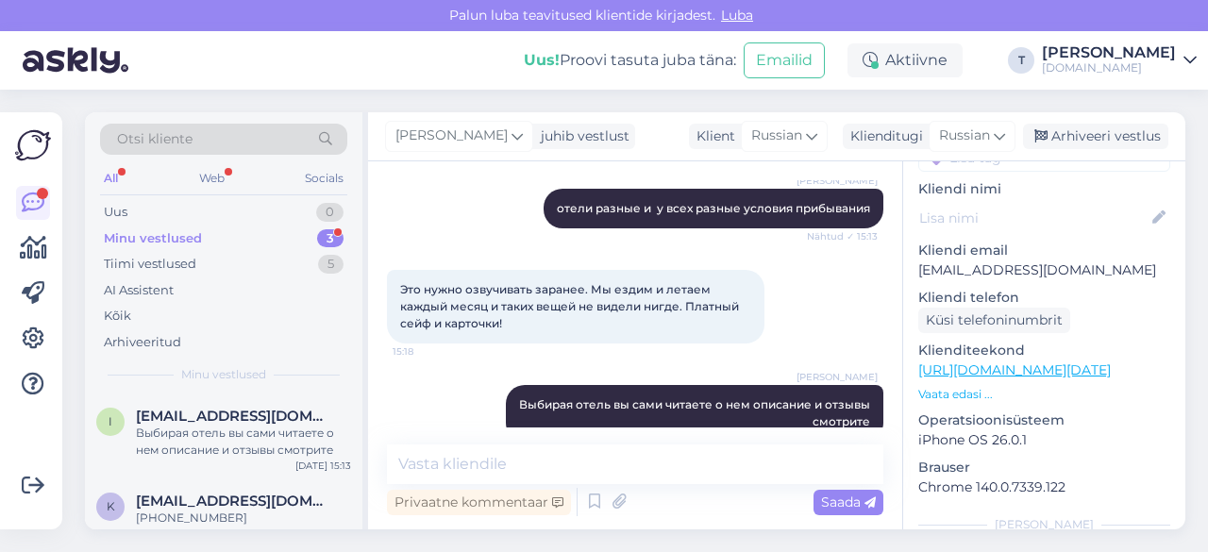
click at [971, 261] on p "[EMAIL_ADDRESS][DOMAIN_NAME]" at bounding box center [1044, 271] width 252 height 20
copy p "[EMAIL_ADDRESS][DOMAIN_NAME]"
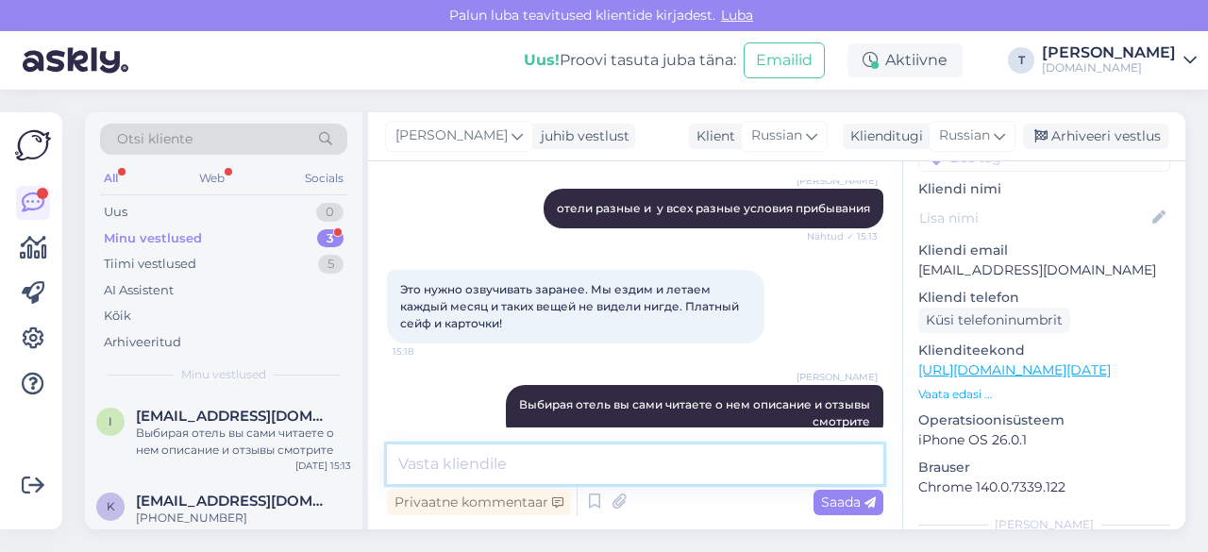
click at [601, 469] on textarea at bounding box center [635, 465] width 496 height 40
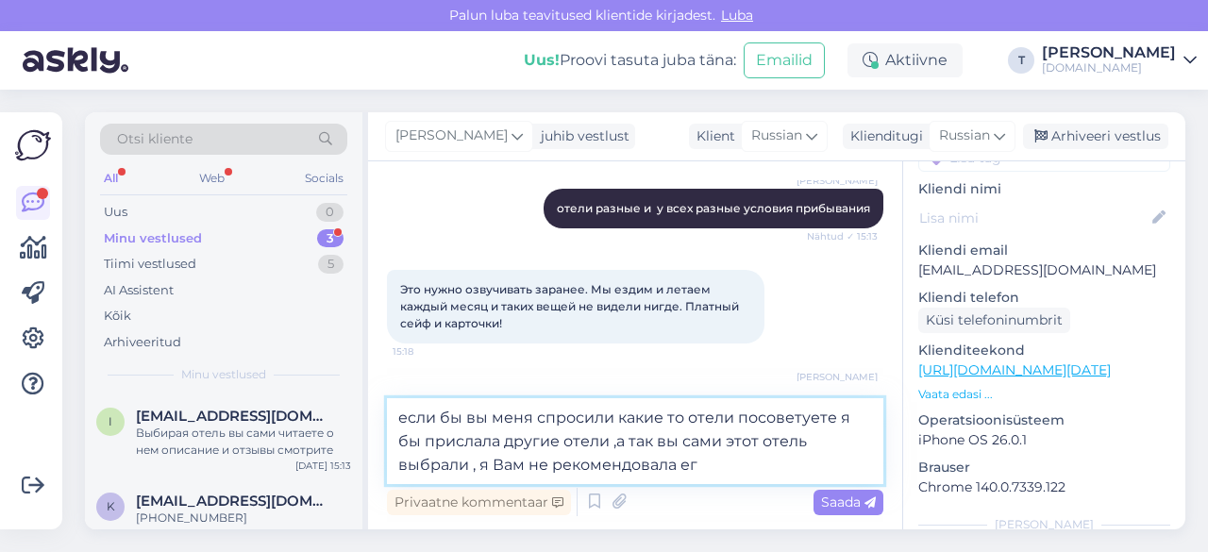
type textarea "если бы вы меня спросили какие то отели посоветуете я бы прислала другие отели …"
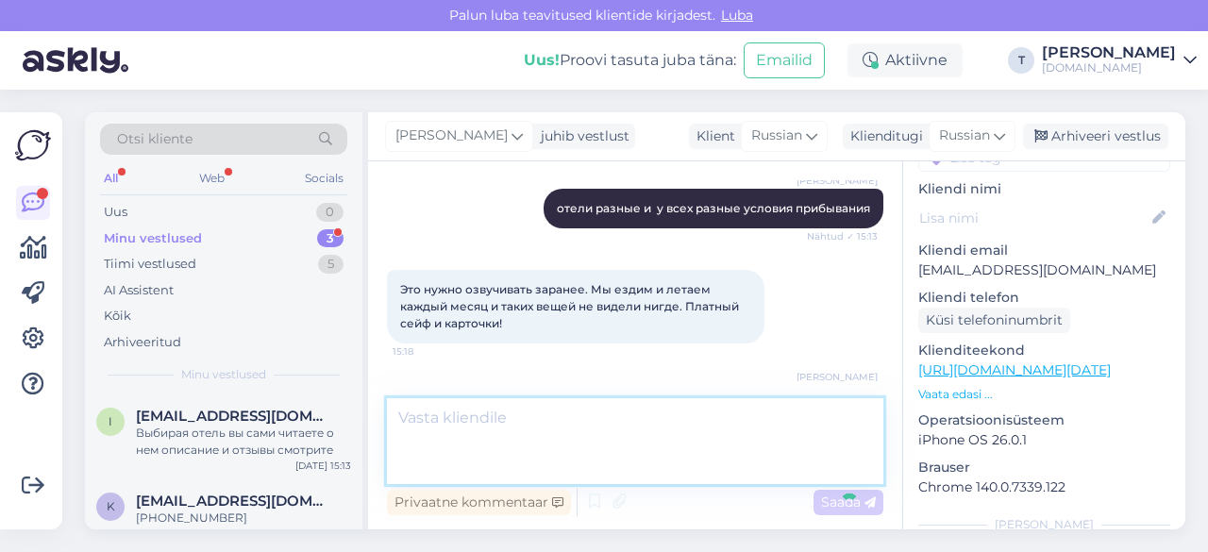
scroll to position [1804, 0]
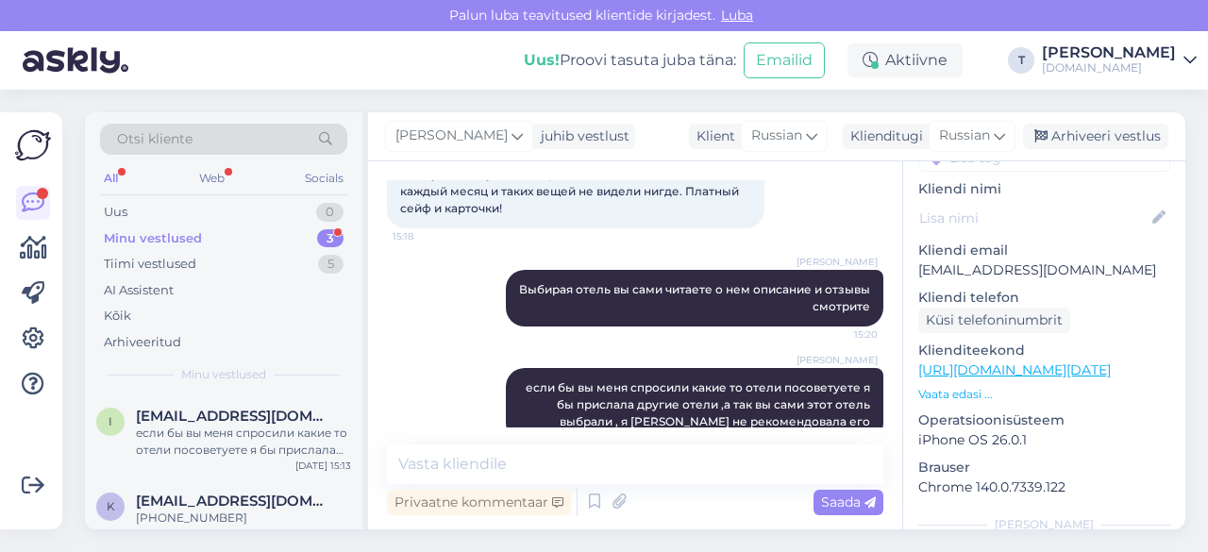
click at [286, 237] on div "Minu vestlused 3" at bounding box center [223, 239] width 247 height 26
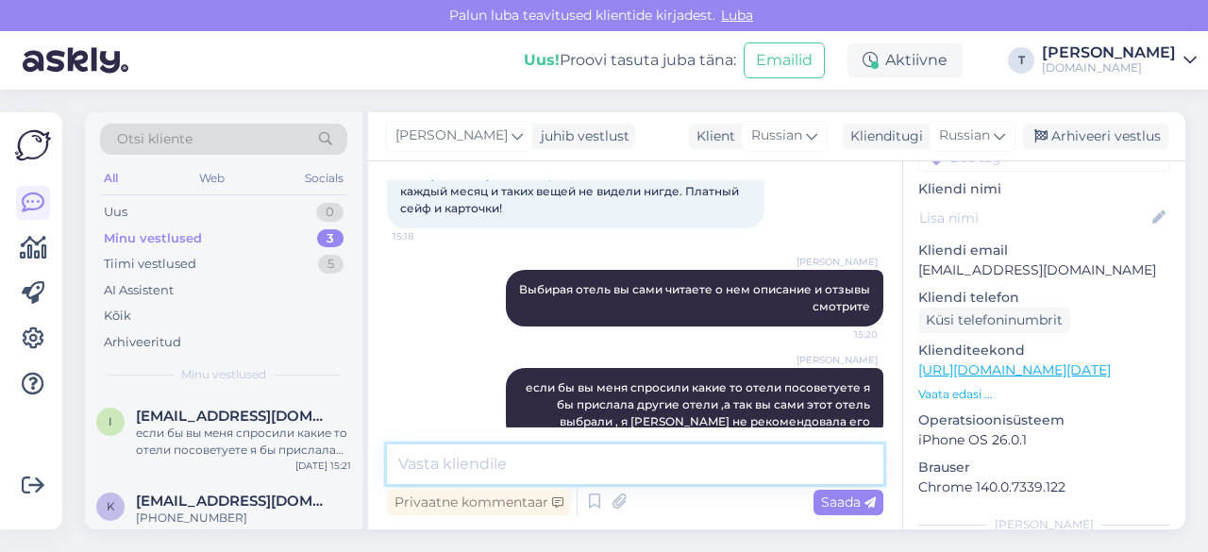
click at [617, 471] on textarea at bounding box center [635, 465] width 496 height 40
click at [617, 463] on textarea at bounding box center [635, 465] width 496 height 40
click at [696, 466] on textarea at bounding box center [635, 465] width 496 height 40
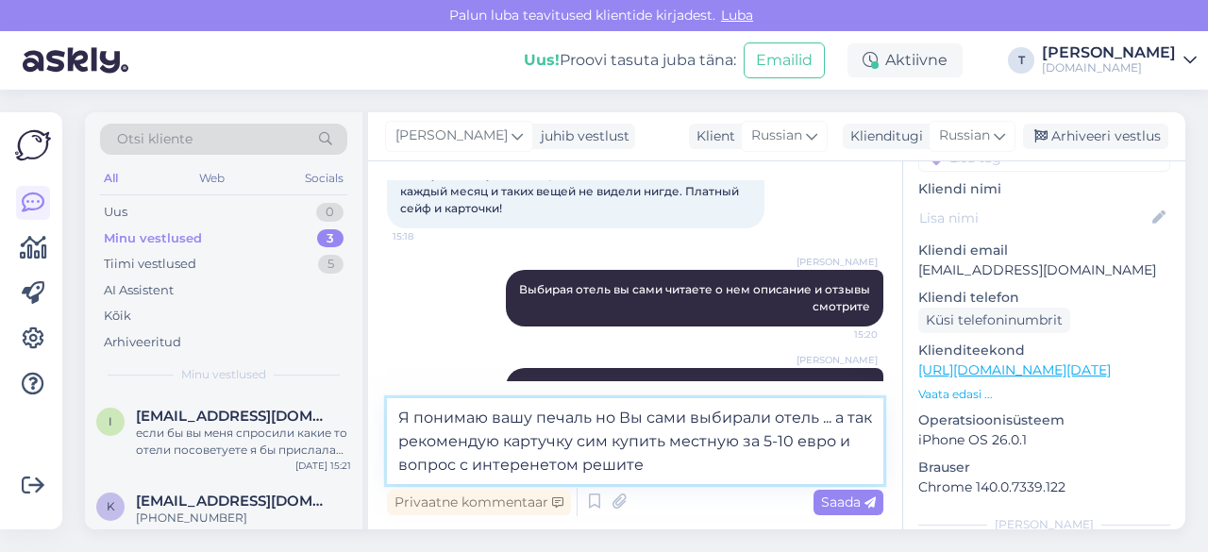
type textarea "Я понимаю вашу печаль но Вы сами выбирали отель ... а так рекомендую картучку с…"
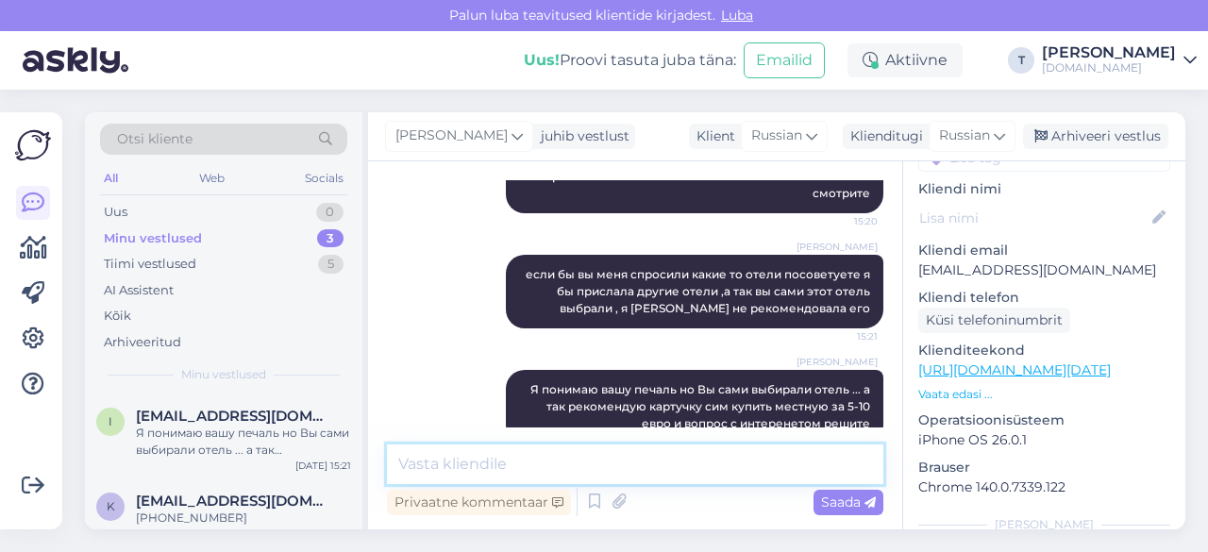
scroll to position [1919, 0]
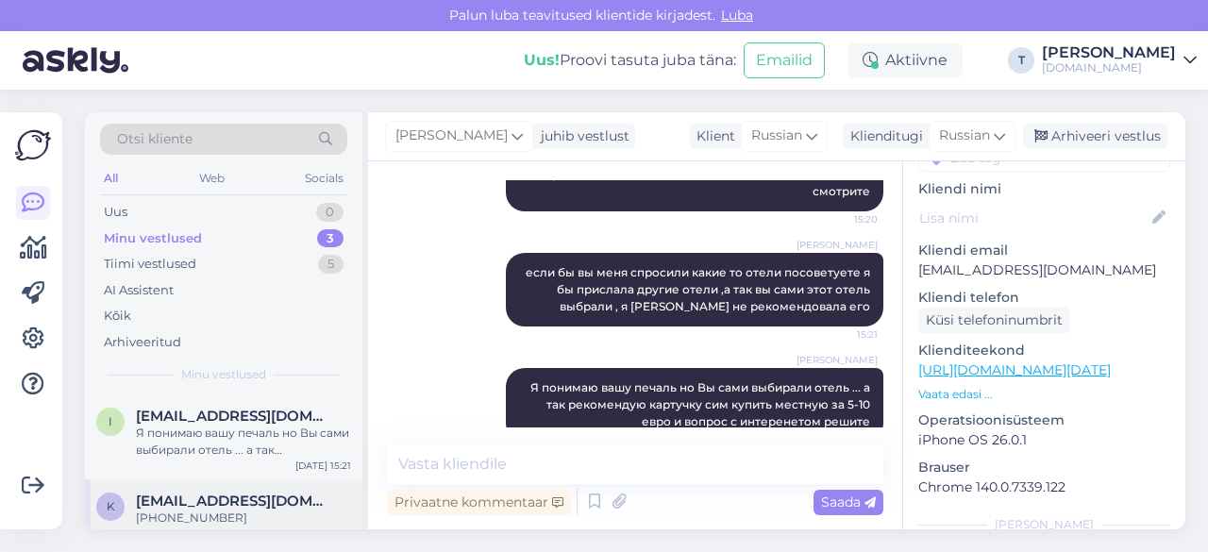
click at [262, 505] on div "[EMAIL_ADDRESS][DOMAIN_NAME]" at bounding box center [243, 501] width 215 height 17
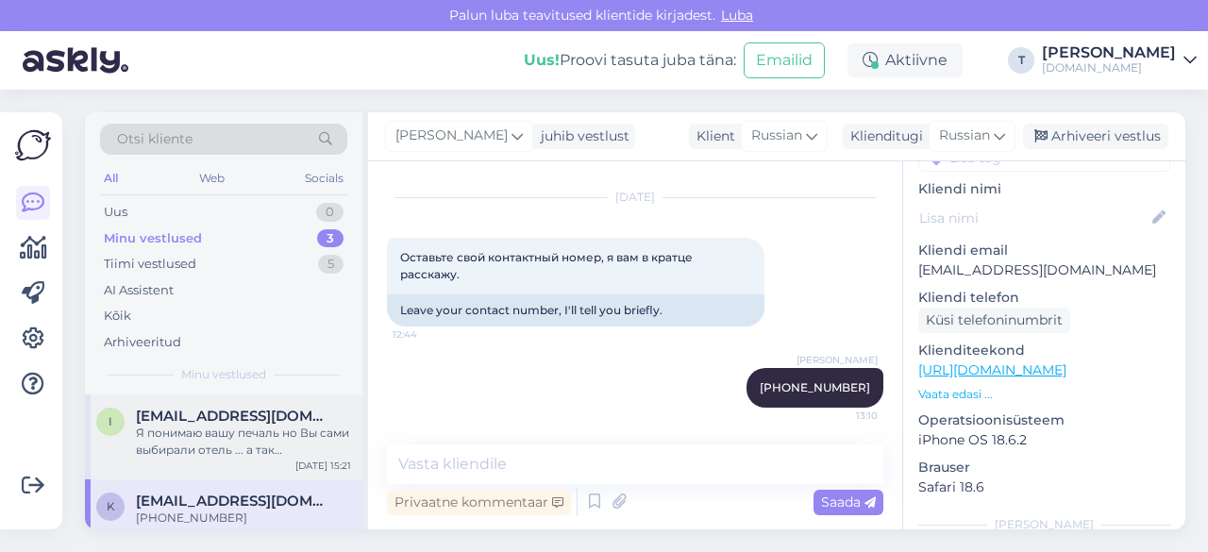
click at [252, 449] on div "Я понимаю вашу печаль но Вы сами выбирали отель ... а так рекомендую картучку с…" at bounding box center [243, 442] width 215 height 34
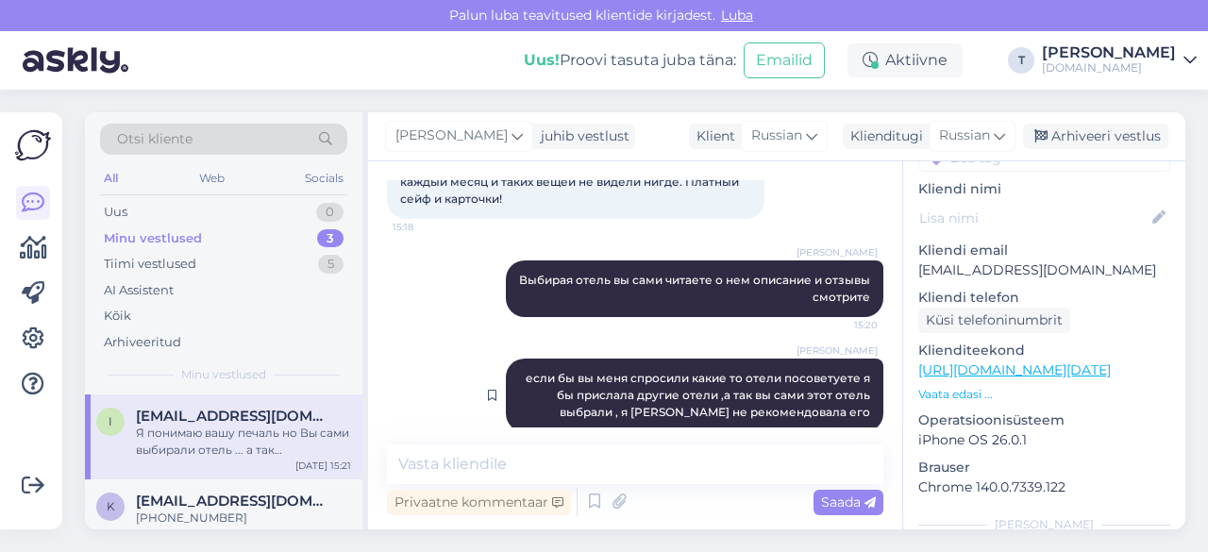
scroll to position [1919, 0]
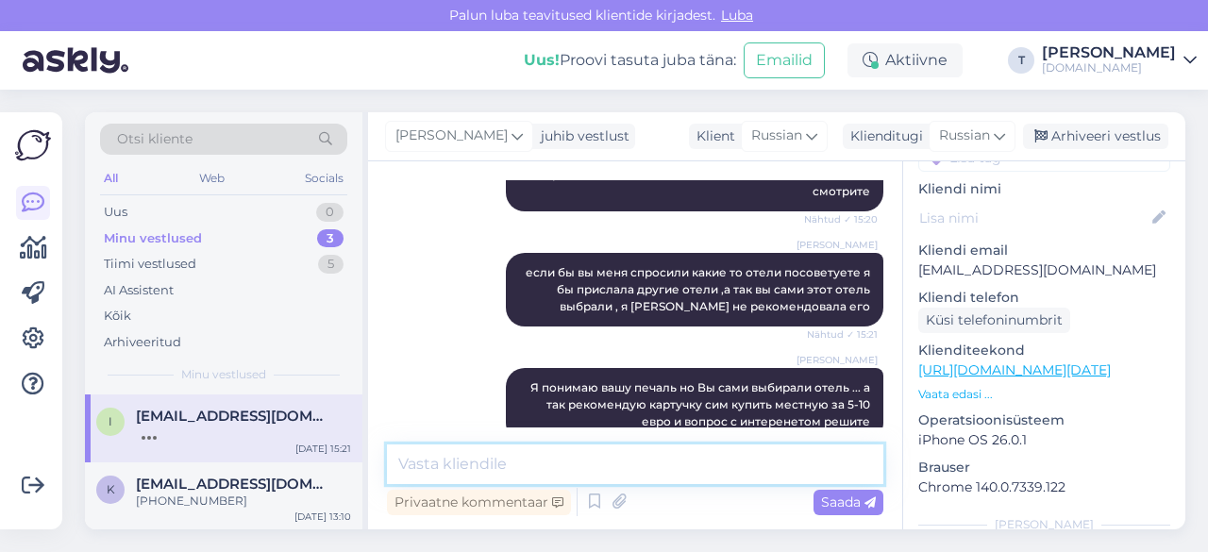
click at [619, 467] on textarea at bounding box center [635, 465] width 496 height 40
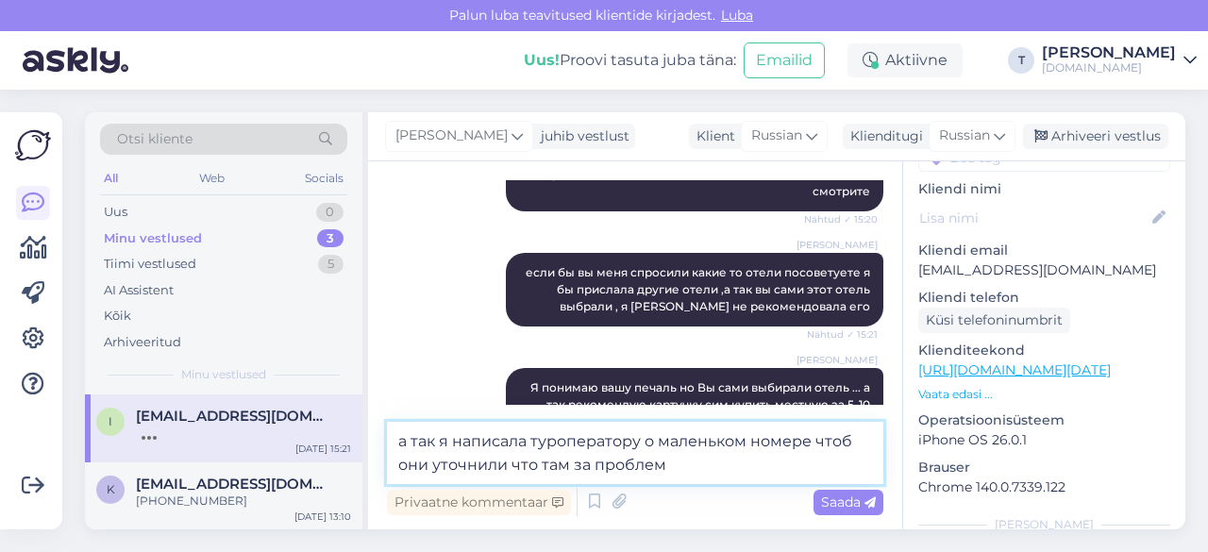
type textarea "а так я написала туроператору о маленьком номере чтоб они уточнили что там за п…"
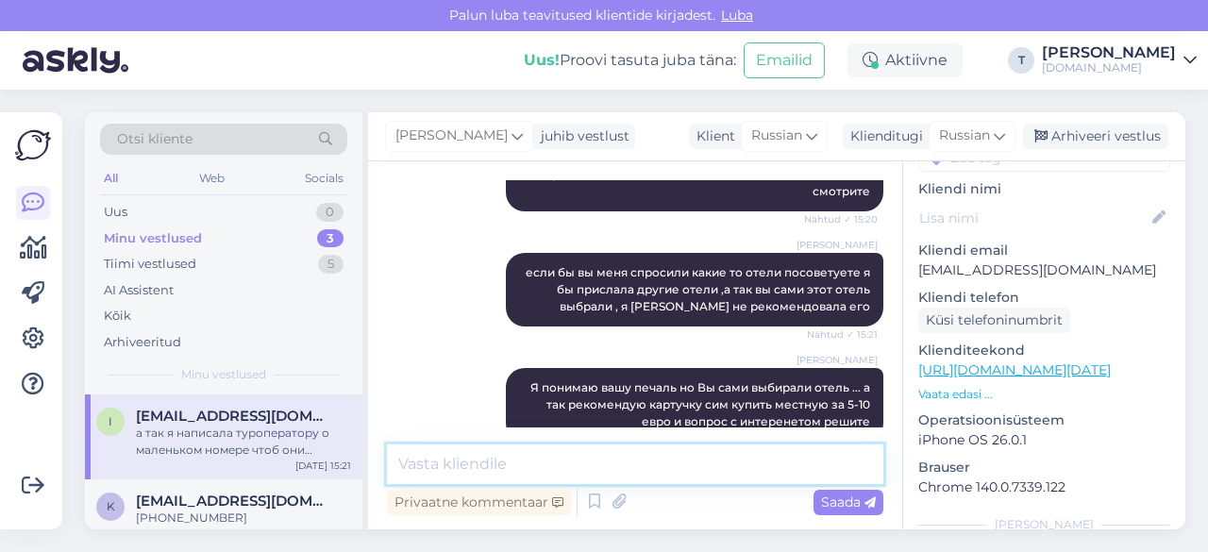
scroll to position [2017, 0]
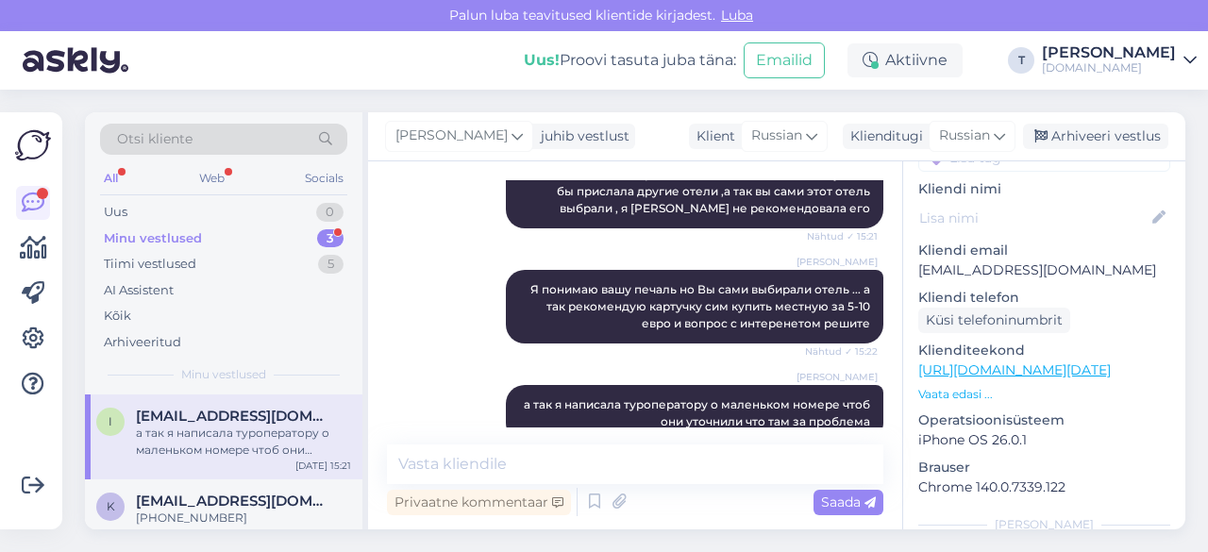
click at [268, 229] on div "Minu vestlused 3" at bounding box center [223, 239] width 247 height 26
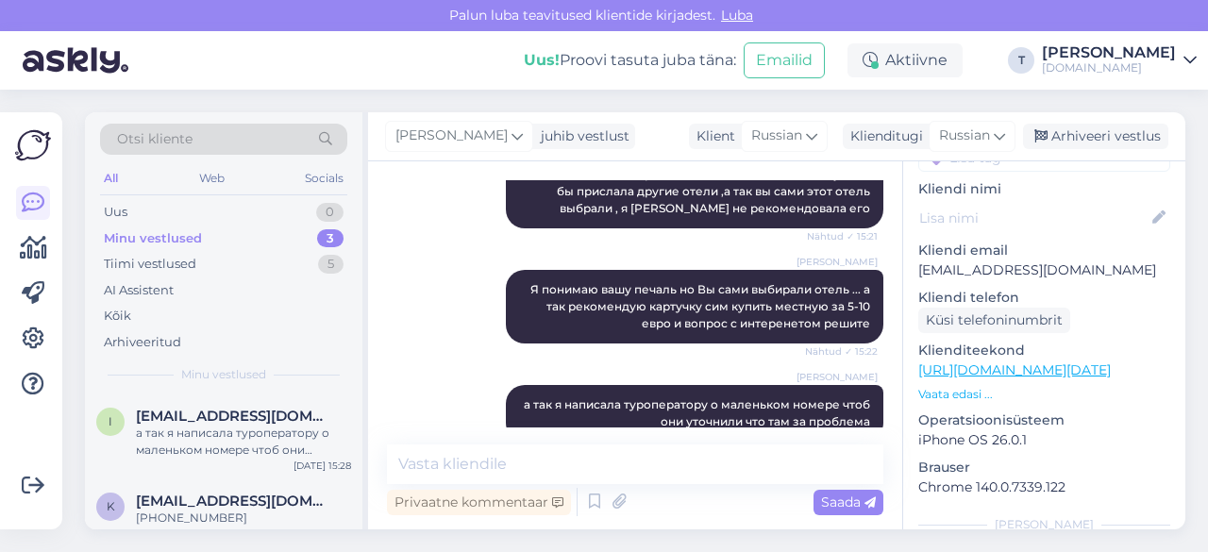
click at [148, 231] on div "Minu vestlused" at bounding box center [153, 238] width 98 height 19
